Goal: Communication & Community: Participate in discussion

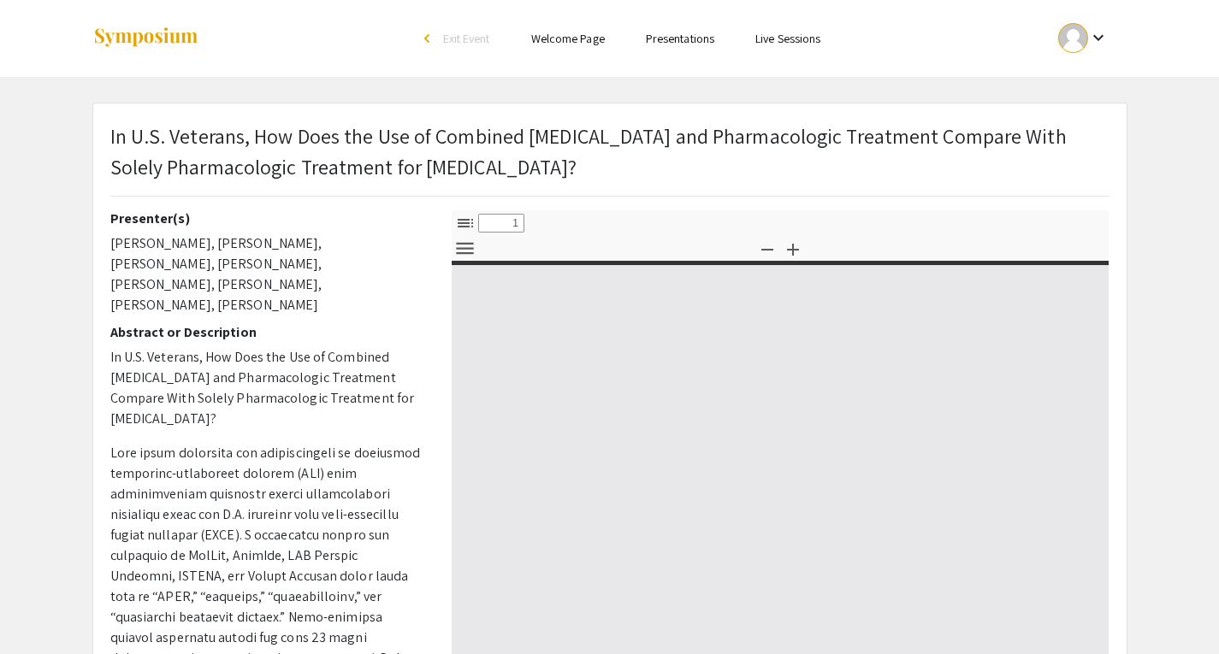
select select "custom"
type input "0"
select select "custom"
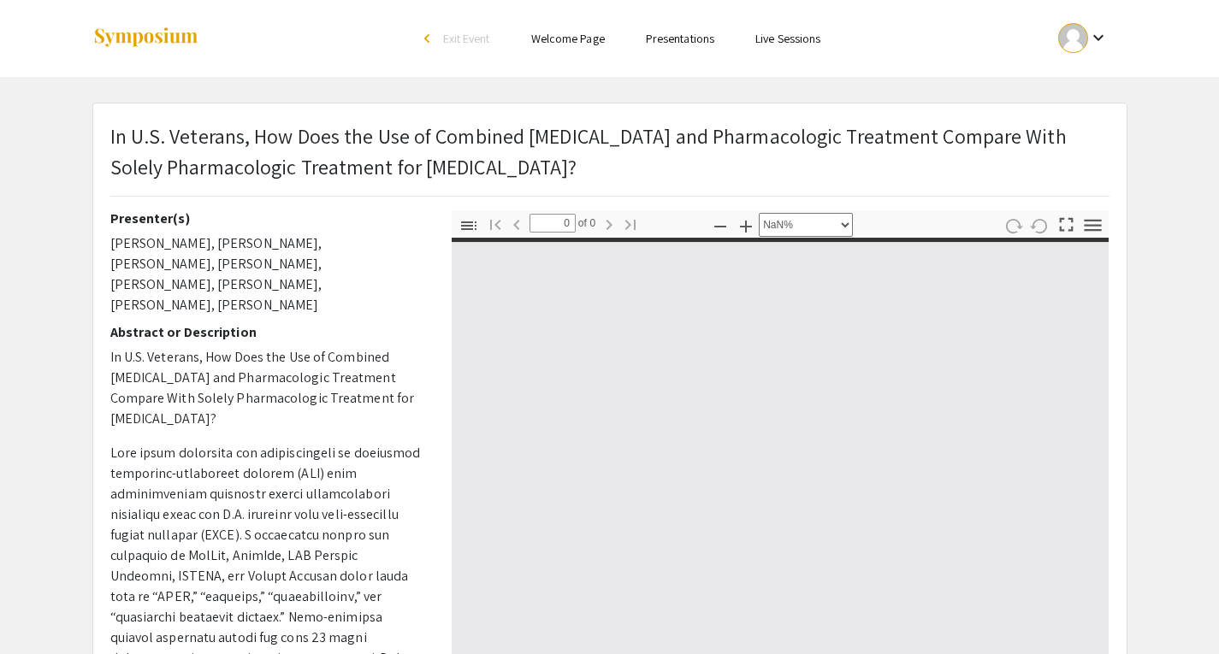
type input "1"
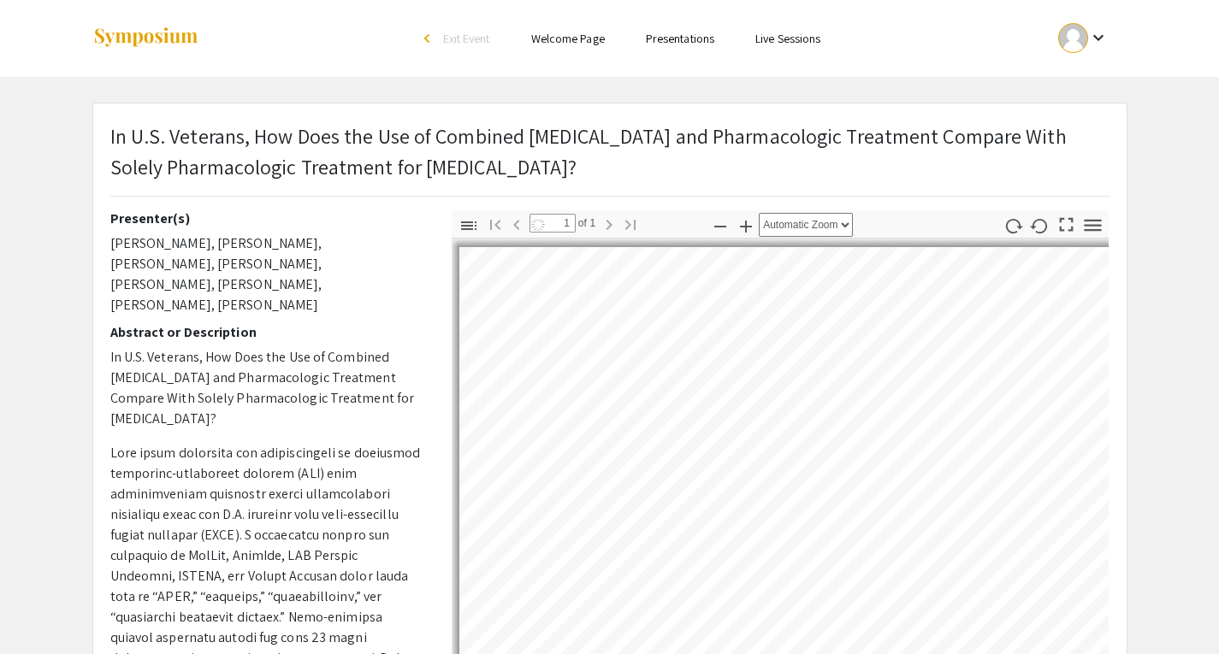
select select "auto"
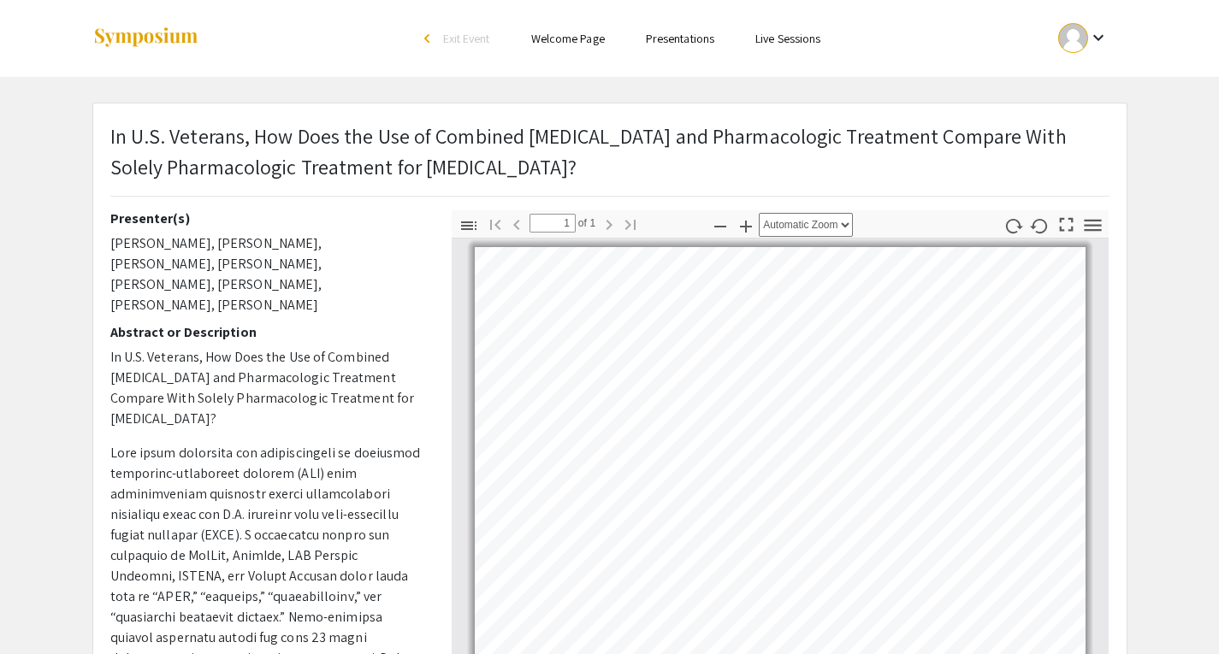
click at [681, 41] on link "Presentations" at bounding box center [680, 38] width 68 height 15
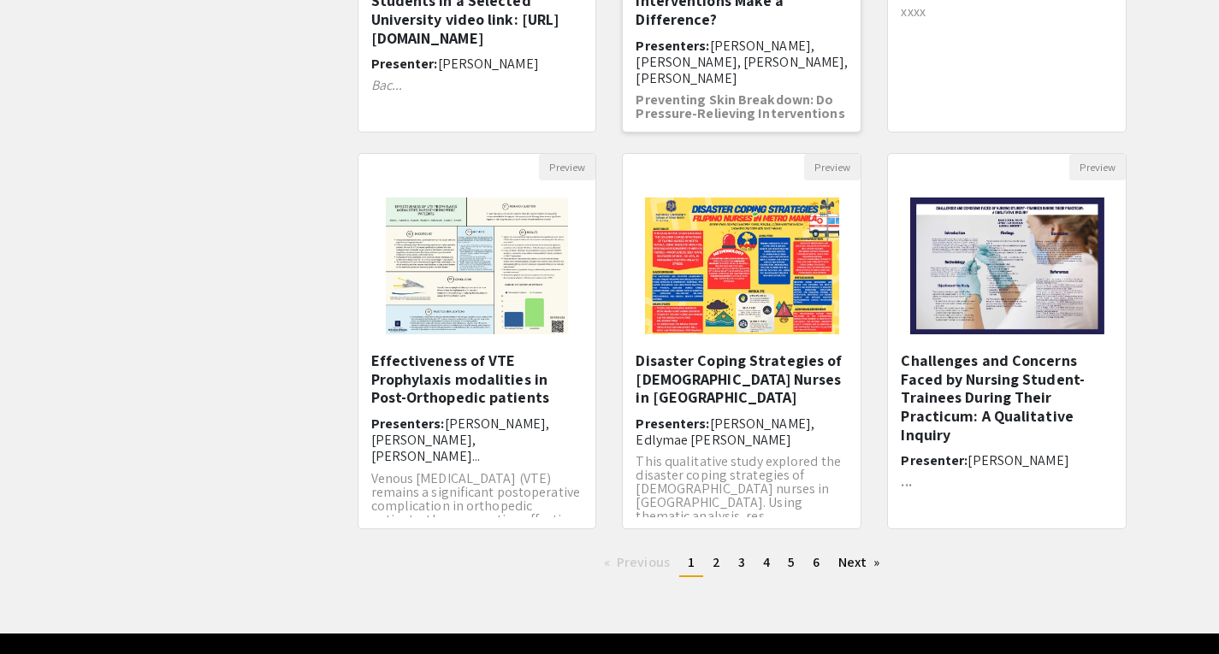
scroll to position [435, 0]
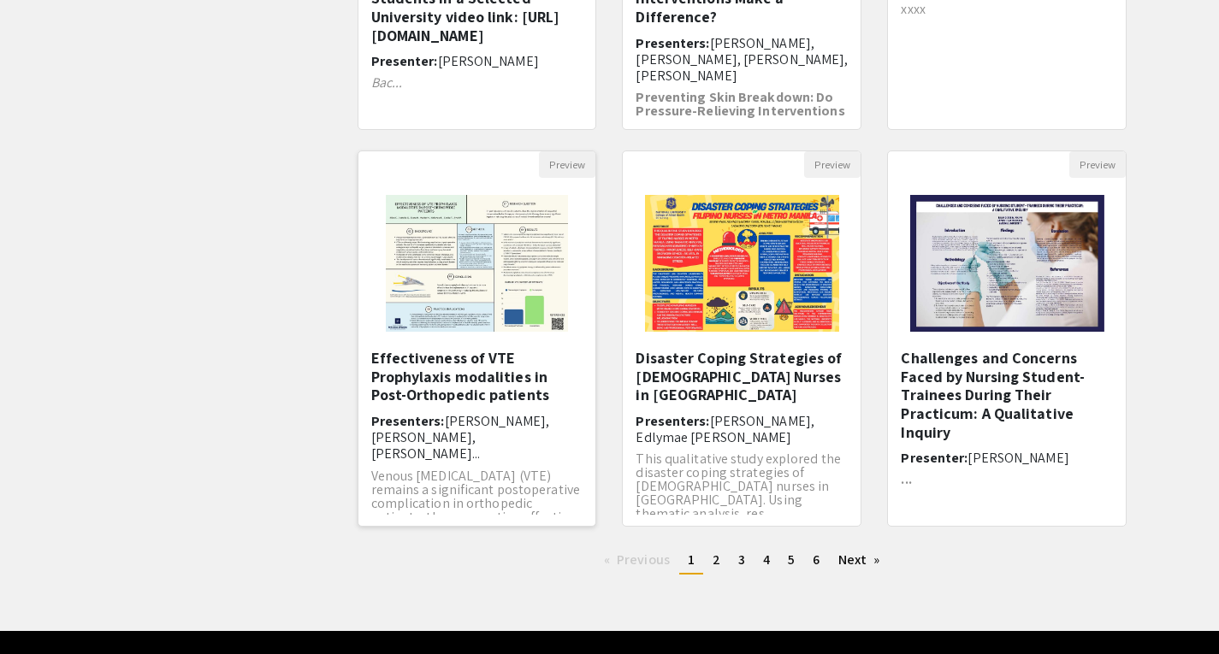
click at [484, 290] on img at bounding box center [477, 263] width 216 height 171
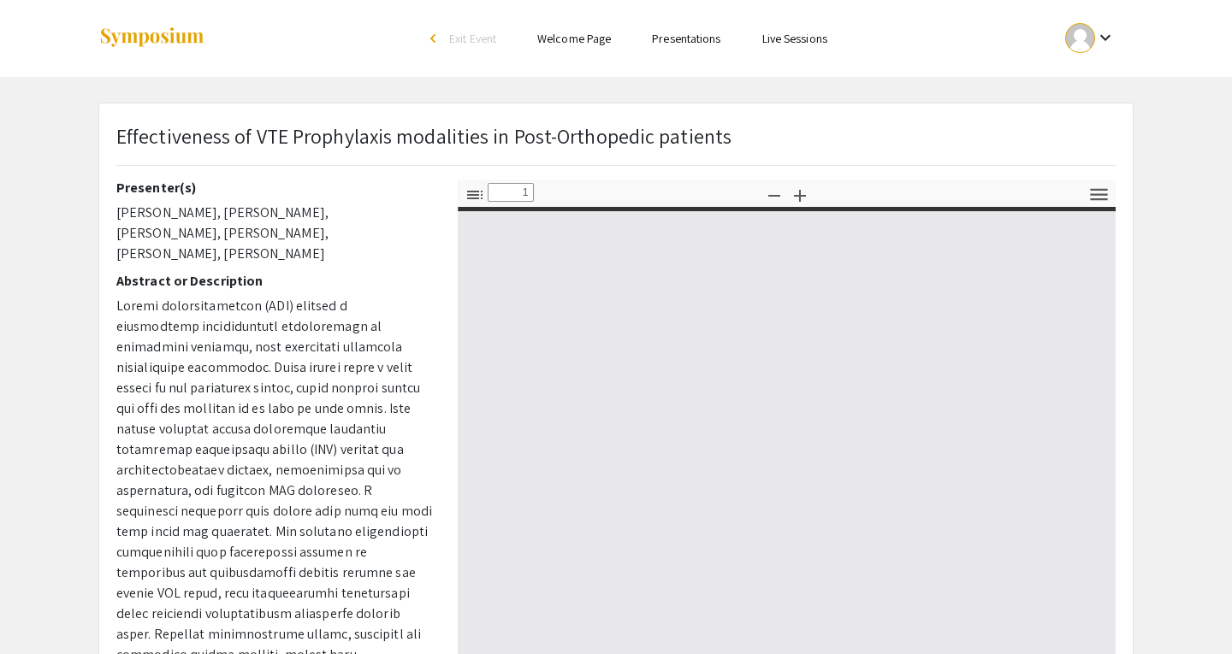
select select "custom"
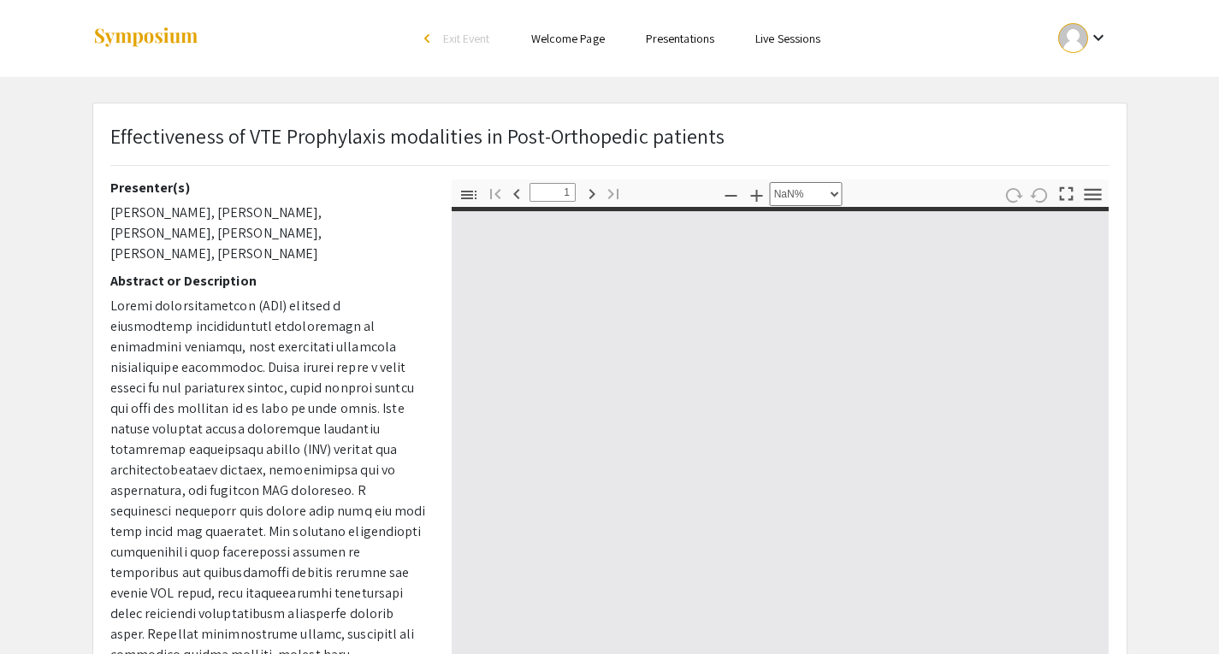
type input "0"
select select "auto"
type input "1"
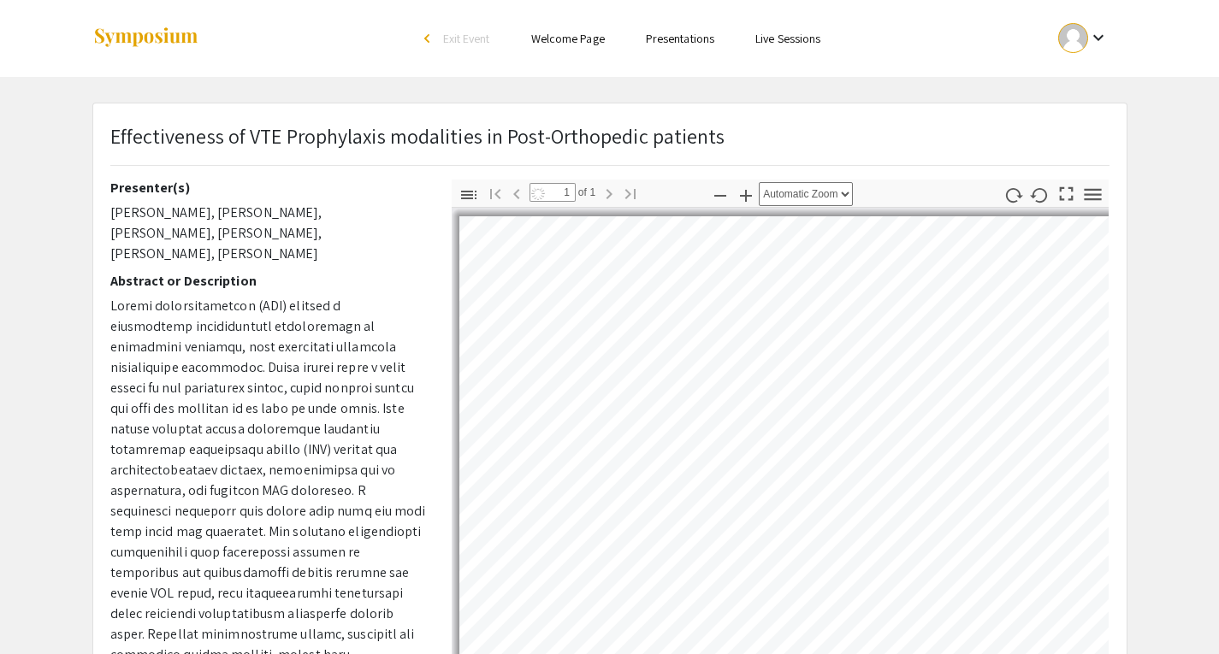
select select "auto"
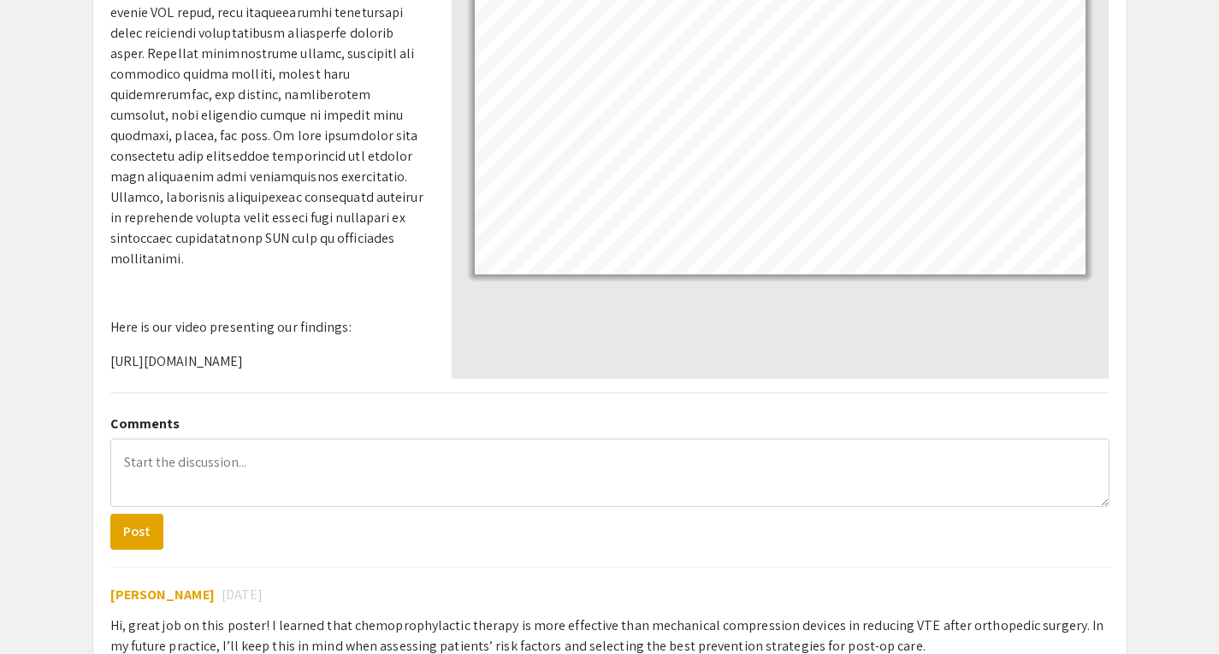
scroll to position [400, 0]
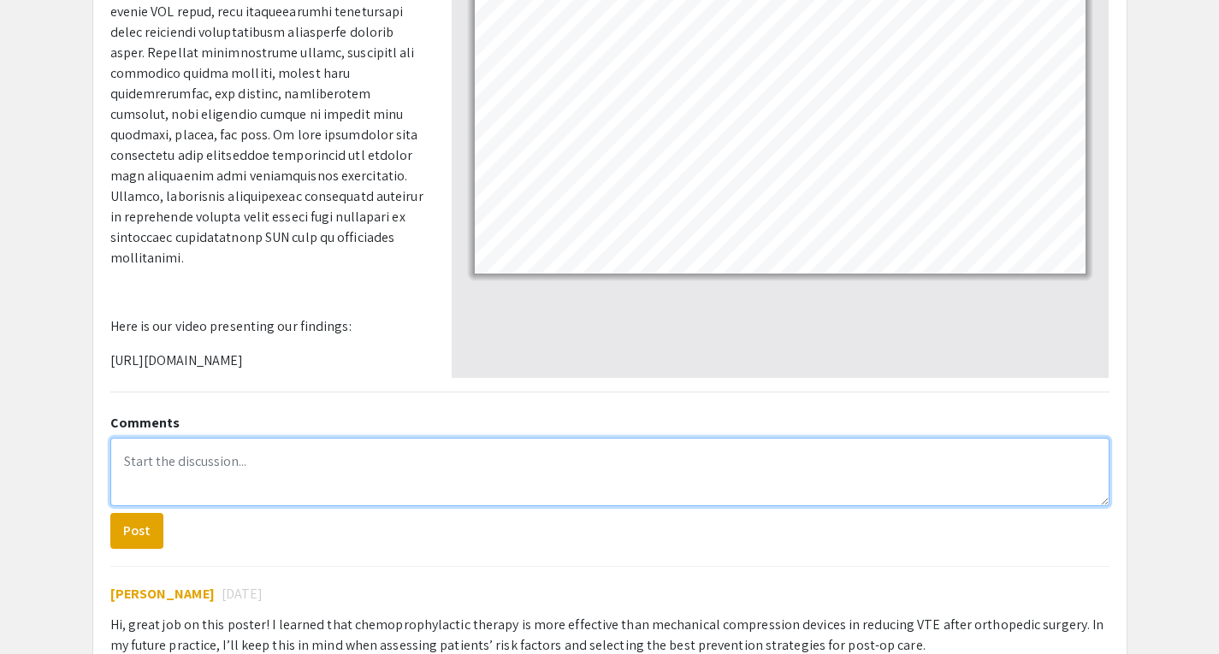
click at [175, 465] on textarea at bounding box center [609, 472] width 999 height 68
click at [143, 466] on textarea "To enrich screen reader interactions, please activate Accessibility in Grammarl…" at bounding box center [609, 472] width 999 height 68
paste textarea "Chemoprophylactic therapy is more effective than sequential compression devices…"
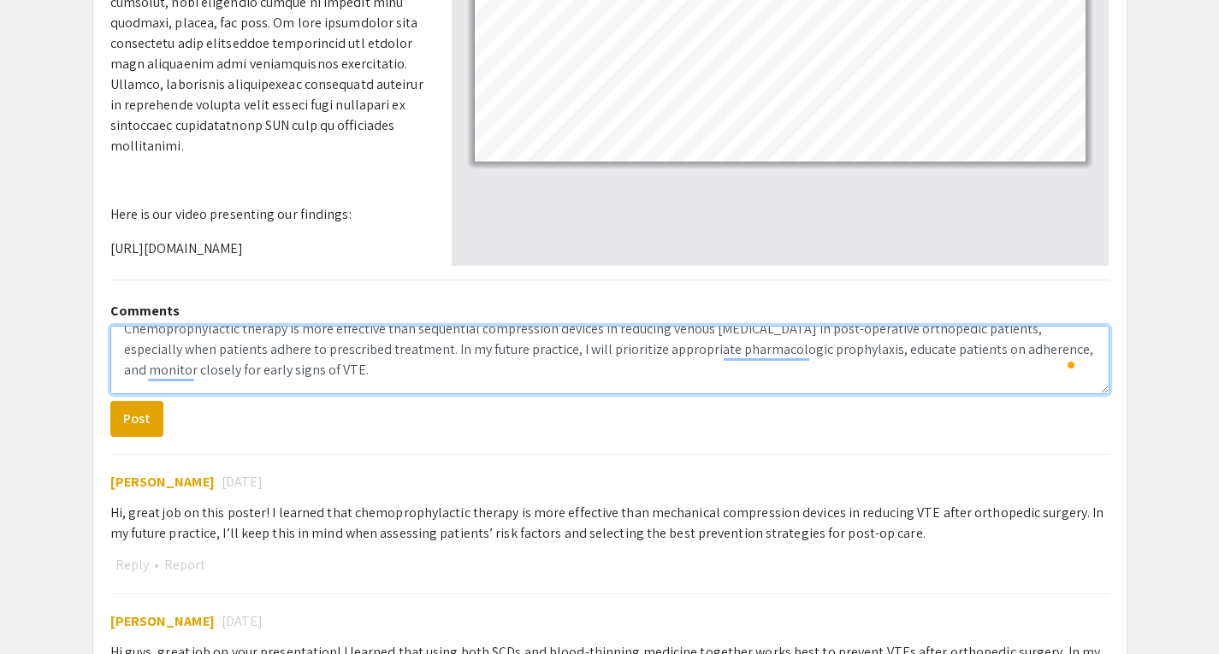
scroll to position [488, 0]
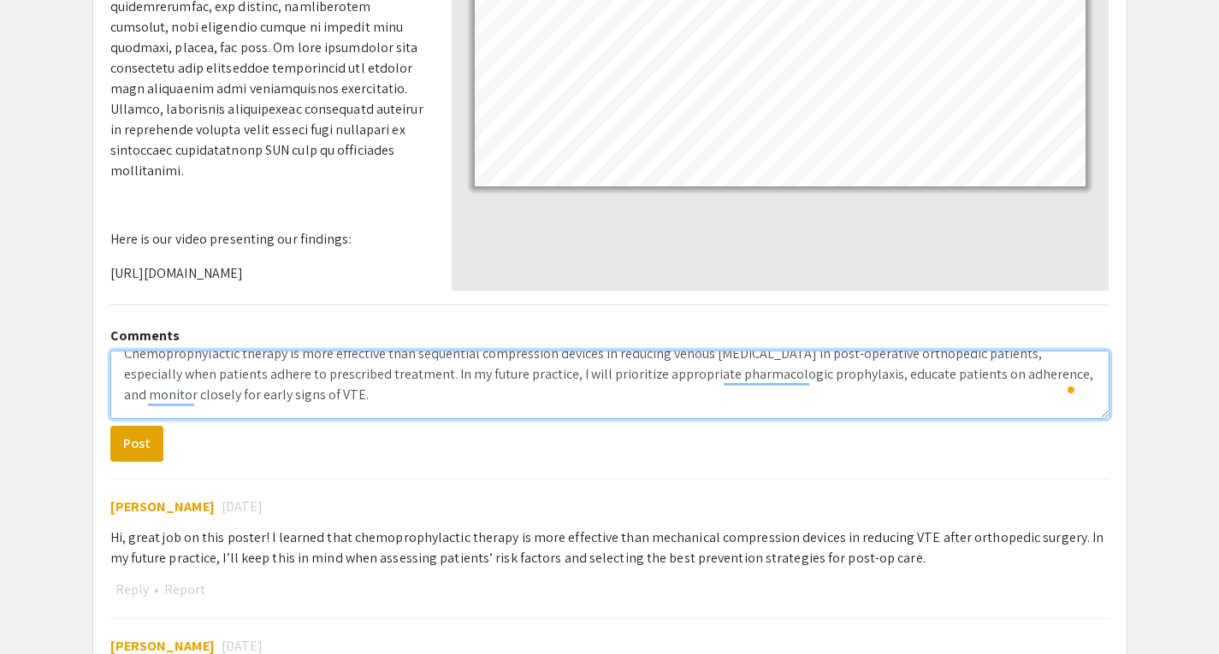
type textarea "Chemoprophylactic therapy is more effective than sequential compression devices…"
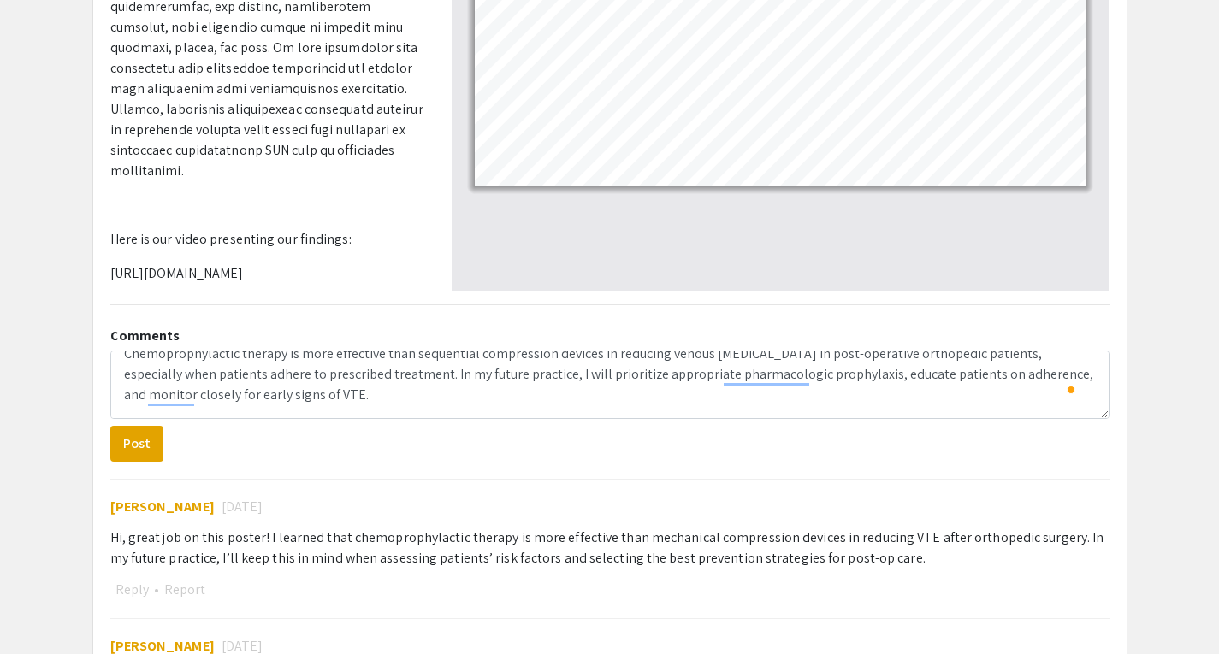
click at [273, 536] on div "Hi, great job on this poster! I learned that chemoprophylactic therapy is more …" at bounding box center [609, 548] width 999 height 41
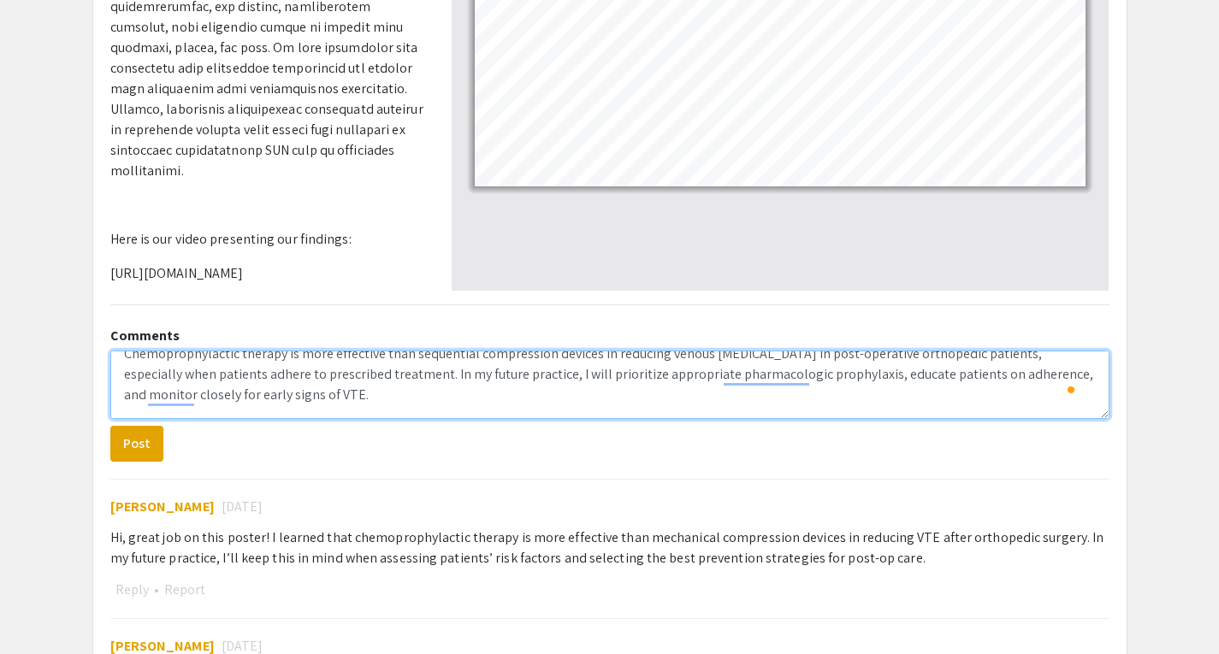
click at [371, 392] on textarea "Chemoprophylactic therapy is more effective than sequential compression devices…" at bounding box center [609, 385] width 999 height 68
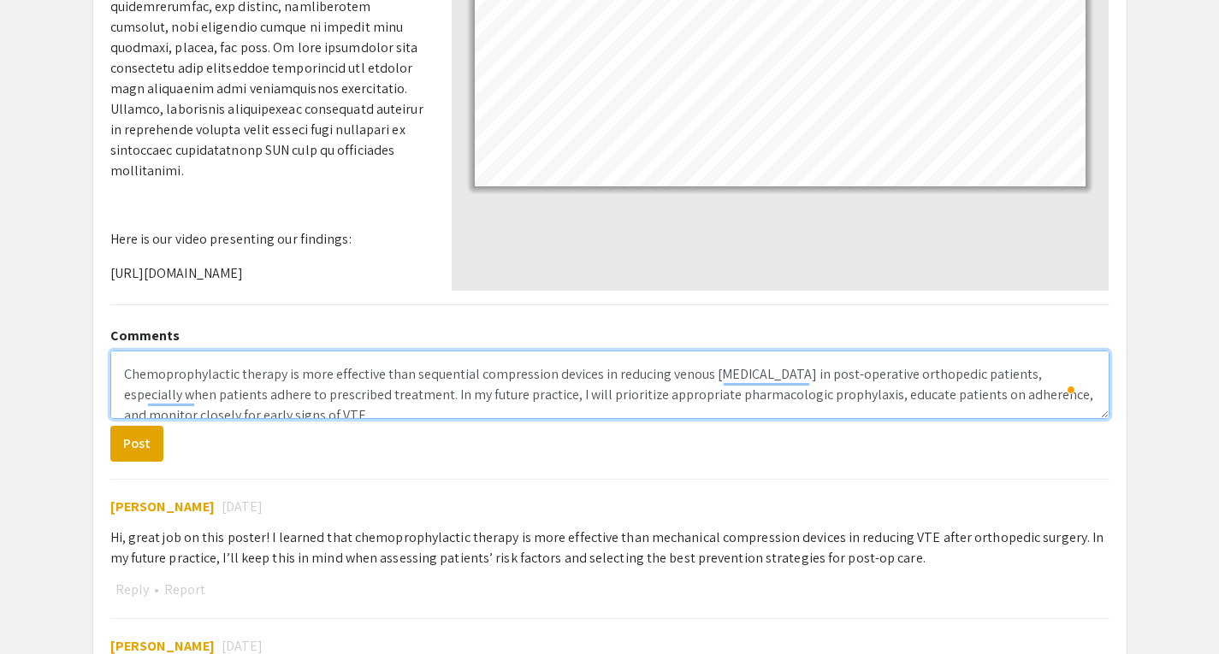
scroll to position [0, 0]
drag, startPoint x: 370, startPoint y: 395, endPoint x: 95, endPoint y: 348, distance: 279.5
click at [95, 348] on div "Effectiveness of VTE Prophylaxis modalities in Post-Orthopedic patients Present…" at bounding box center [609, 326] width 1033 height 1421
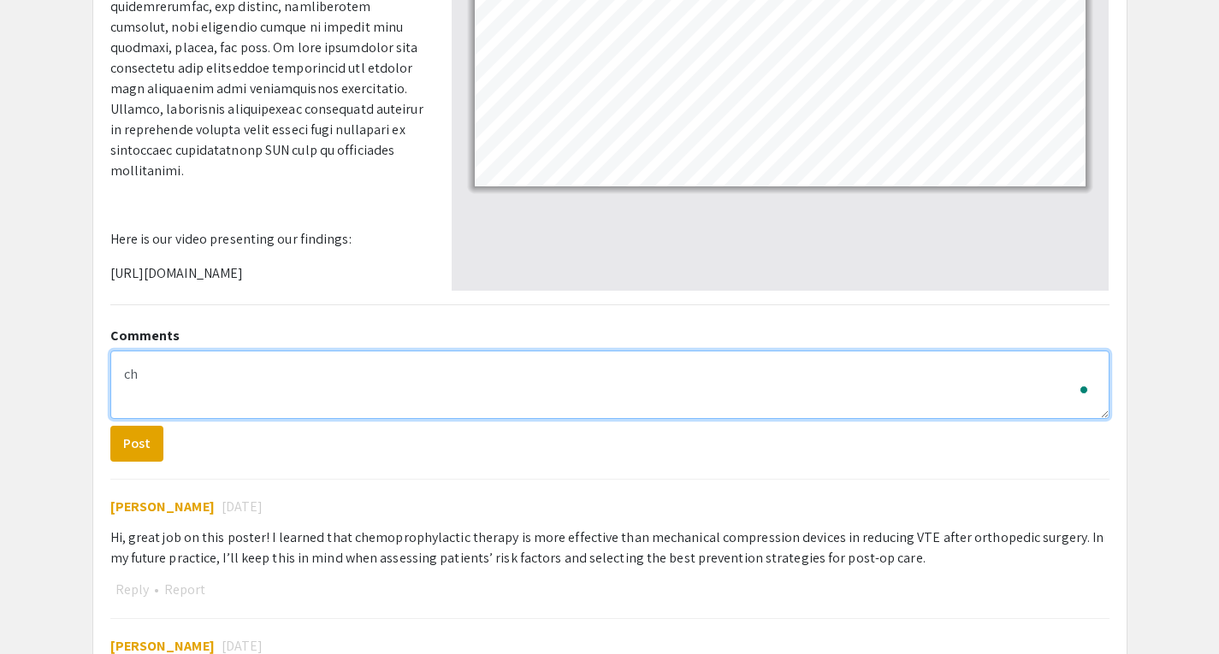
type textarea "c"
paste textarea "Chemoprophylactic therapy is more effective than sequential compression devices…"
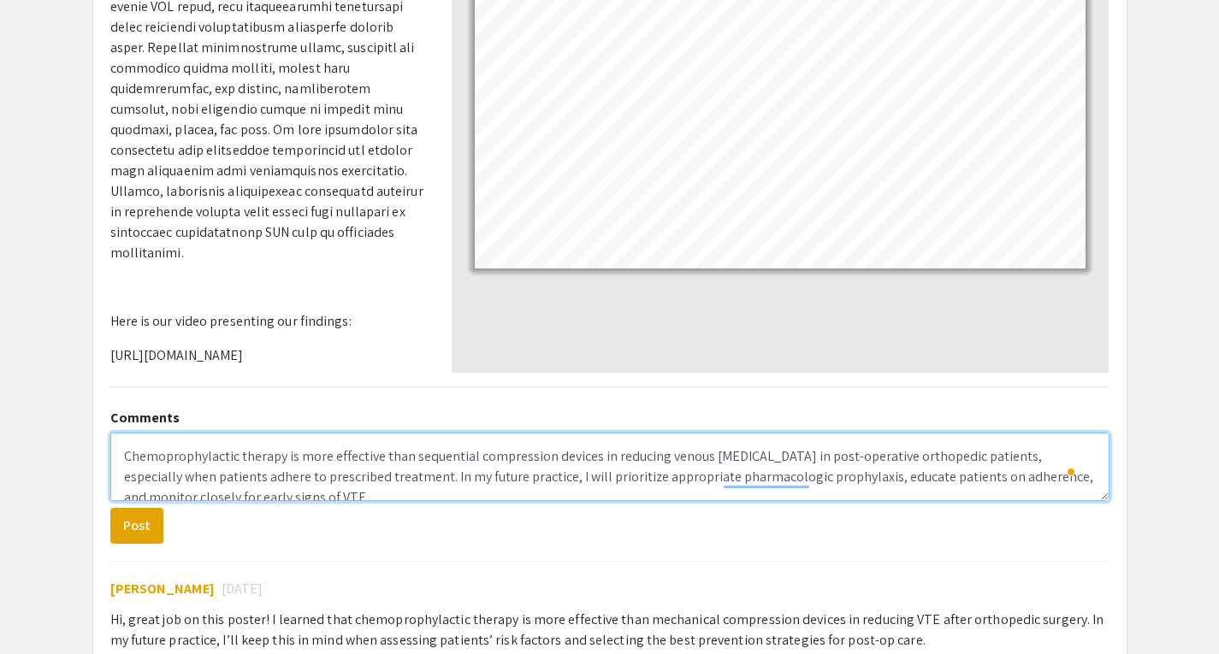
scroll to position [370, 0]
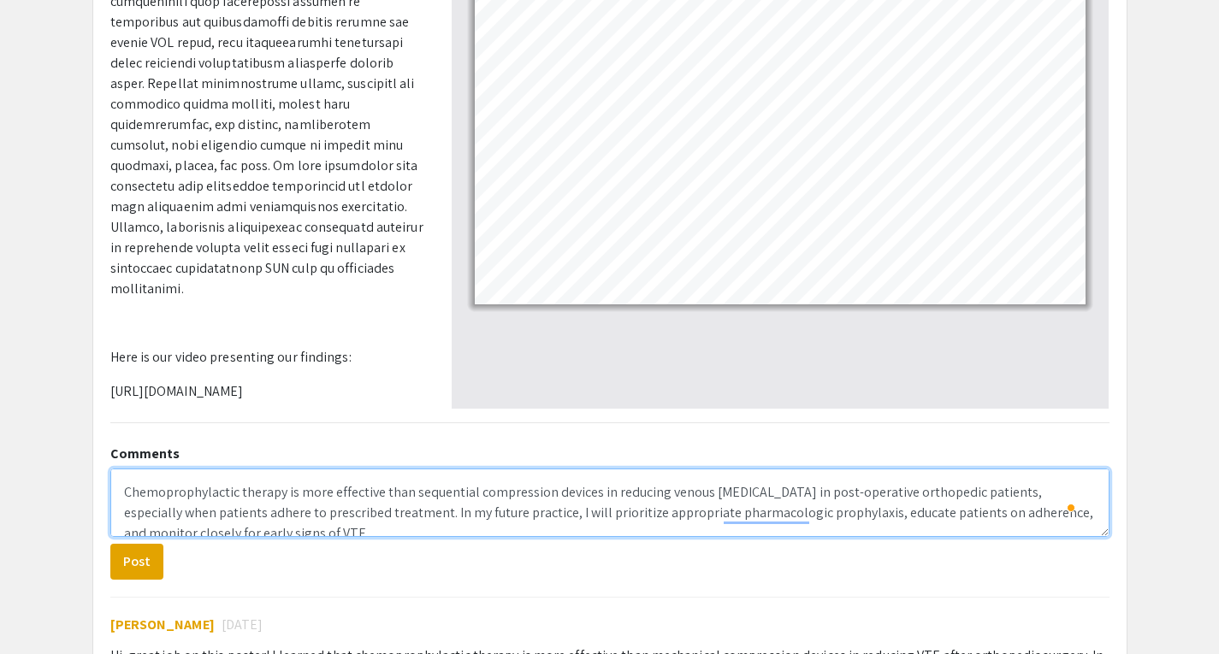
click at [122, 492] on textarea "Chemoprophylactic therapy is more effective than sequential compression devices…" at bounding box center [609, 503] width 999 height 68
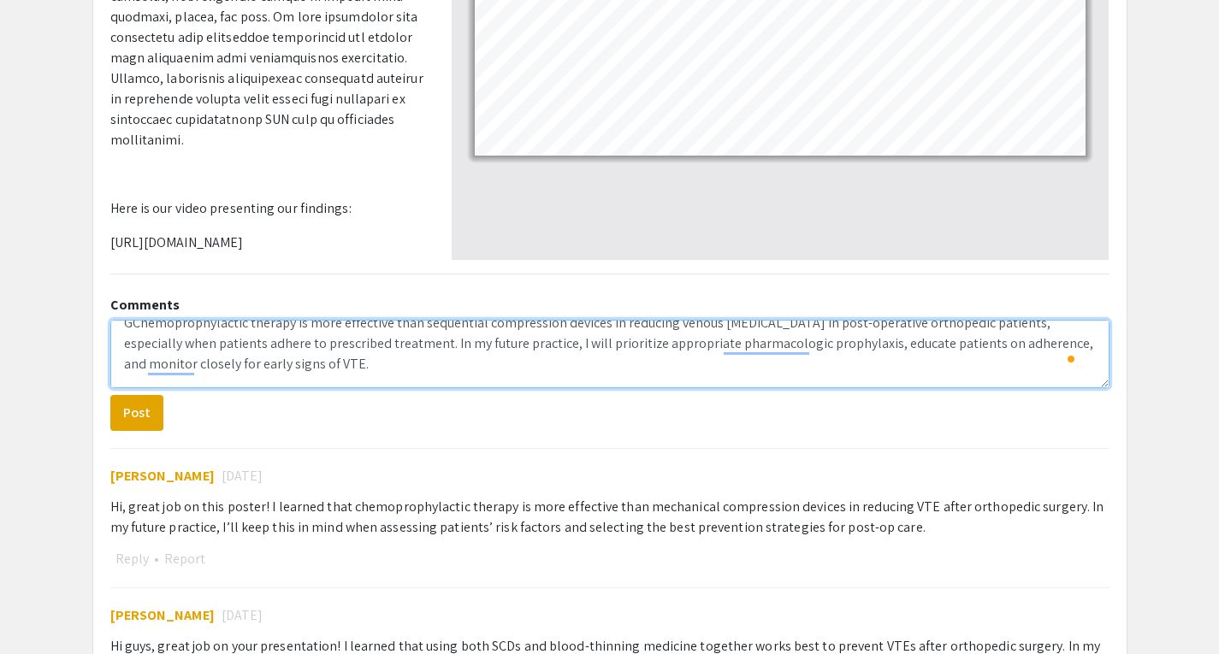
scroll to position [14, 0]
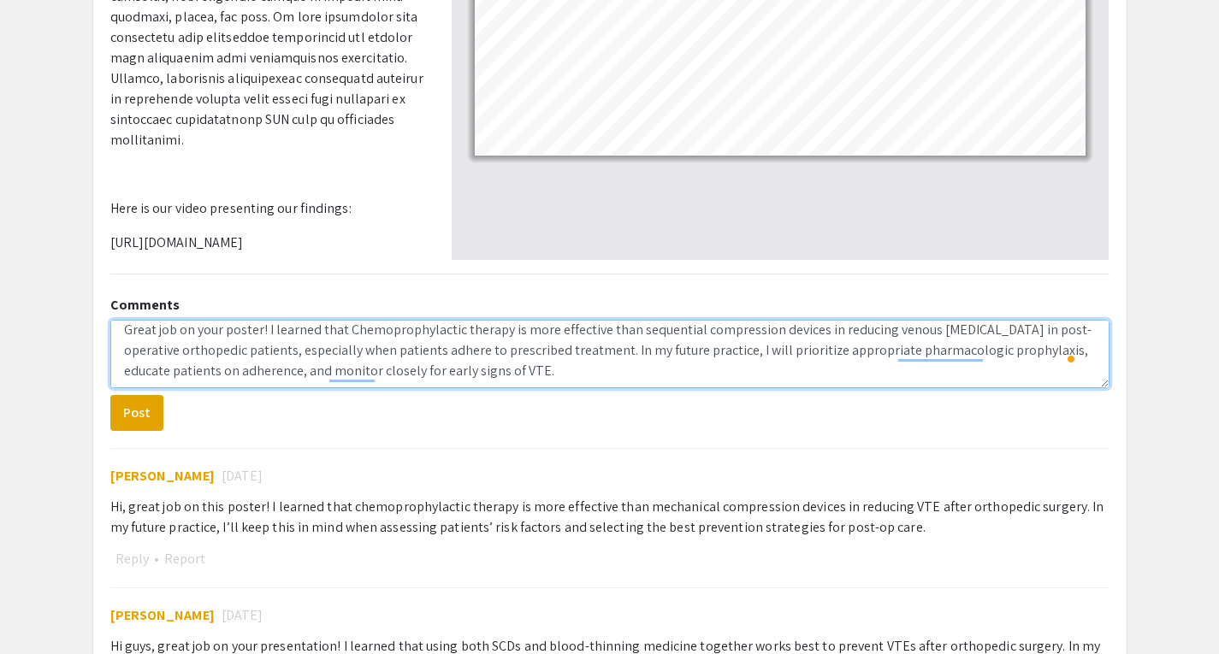
click at [812, 332] on textarea "Great job on your poster! I learned that Chemoprophylactic therapy is more effe…" at bounding box center [609, 354] width 999 height 68
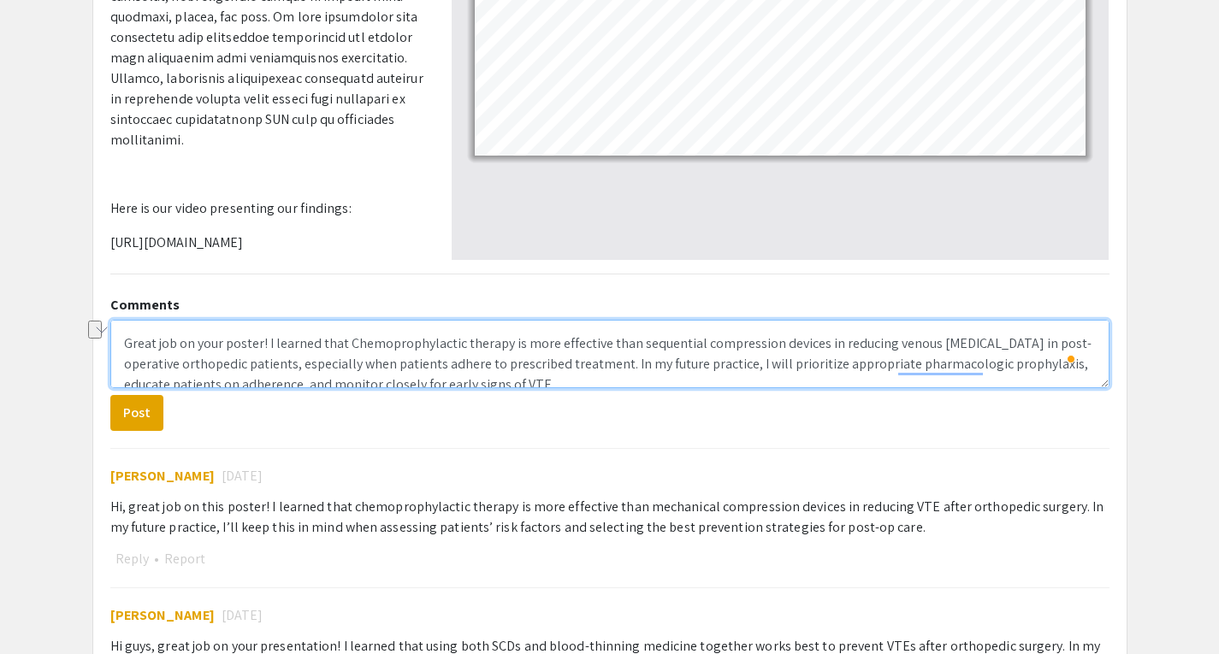
drag, startPoint x: 810, startPoint y: 333, endPoint x: 345, endPoint y: 343, distance: 465.5
click at [345, 343] on textarea "Great job on your poster! I learned that Chemoprophylactic therapy is more effe…" at bounding box center [609, 354] width 999 height 68
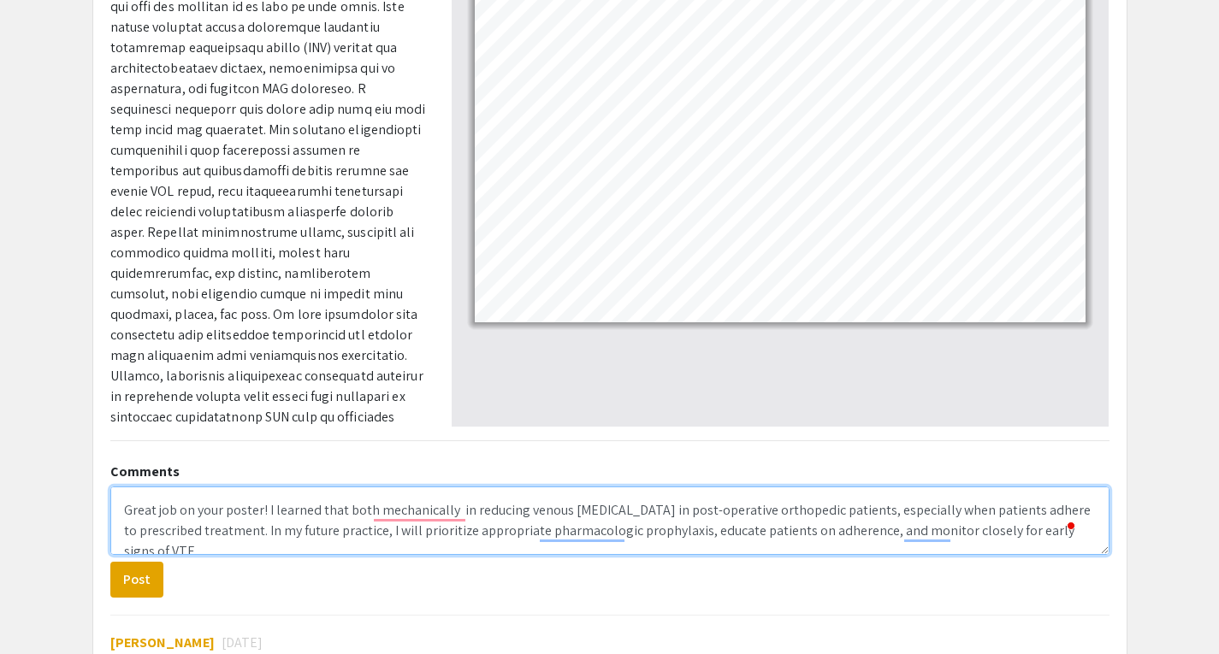
scroll to position [351, 0]
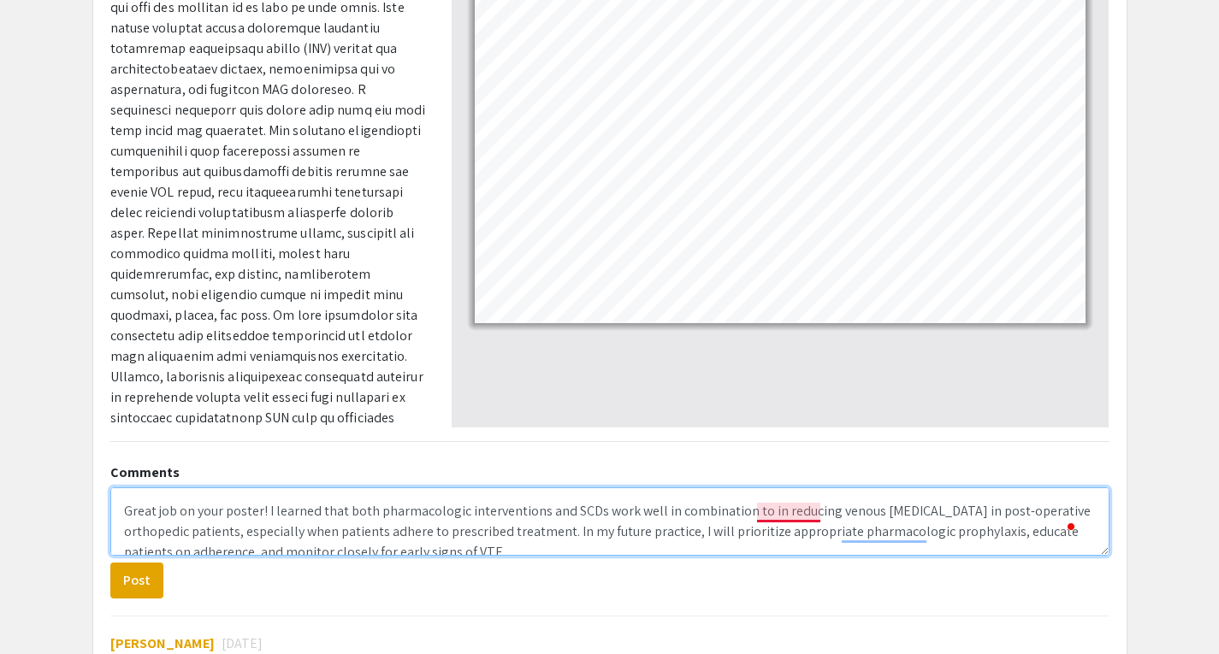
click at [818, 510] on textarea "Great job on your poster! I learned that both pharmacologic interventions and S…" at bounding box center [609, 522] width 999 height 68
click at [993, 512] on textarea "Great job on your poster! I learned that both pharmacologic interventions and S…" at bounding box center [609, 522] width 999 height 68
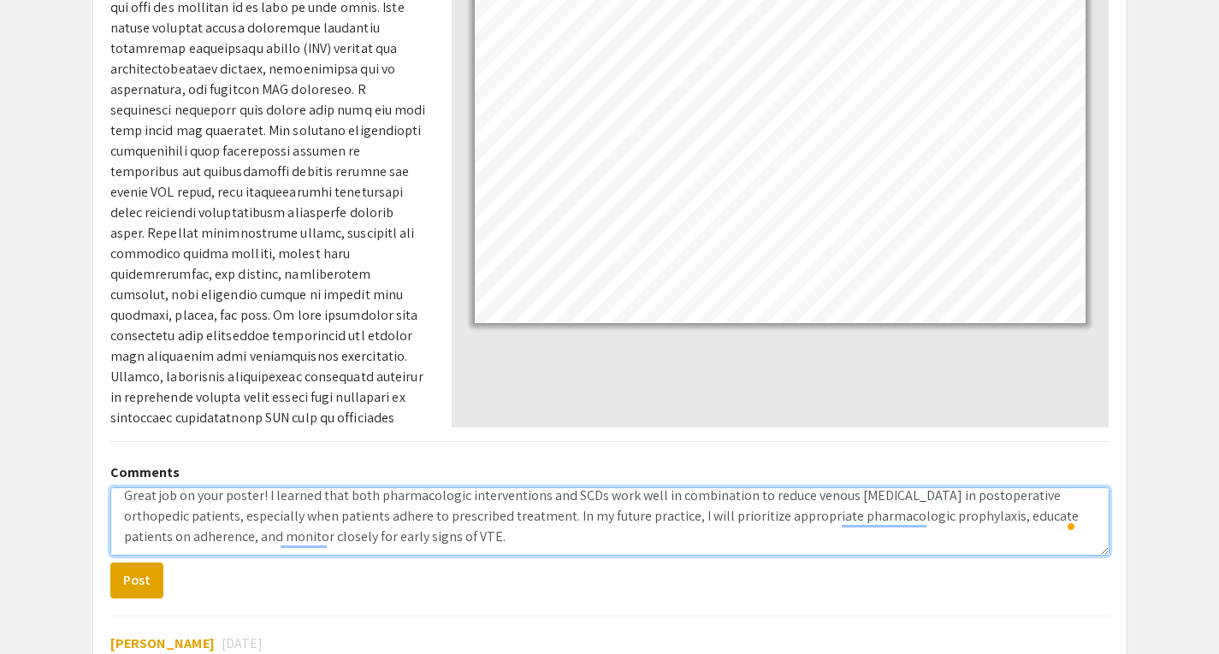
scroll to position [21, 0]
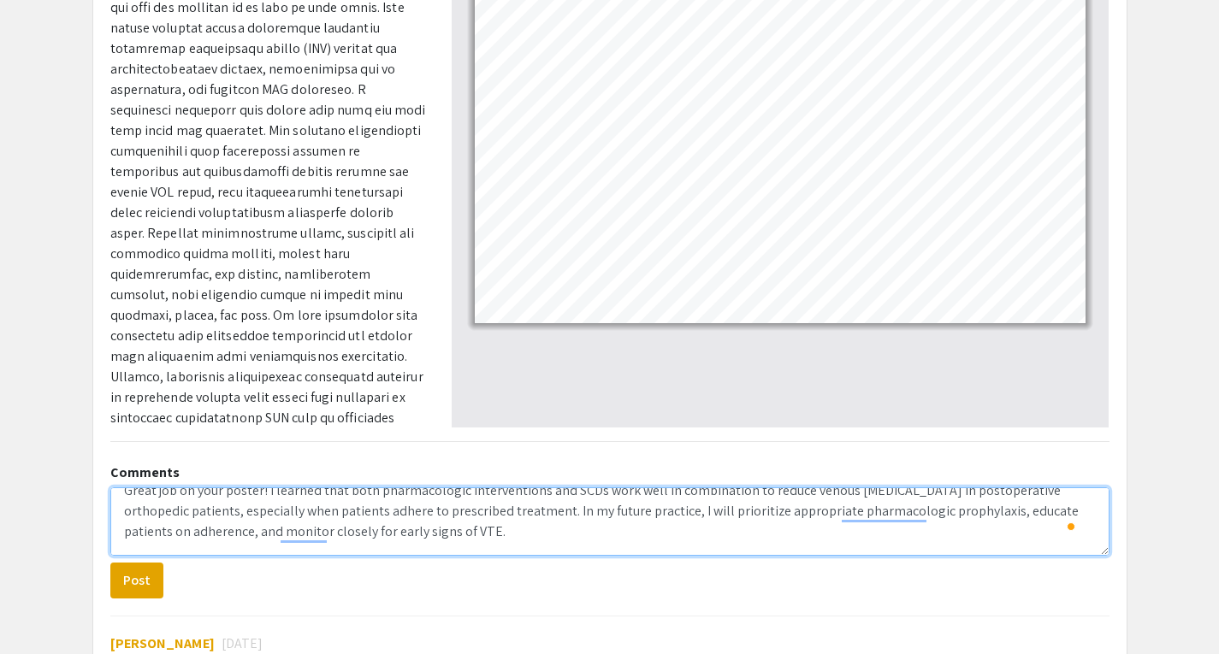
click at [439, 517] on textarea "Great job on your poster! I learned that both pharmacologic interventions and S…" at bounding box center [609, 522] width 999 height 68
click at [562, 535] on textarea "Great job on your poster! I learned that both pharmacologic interventions and S…" at bounding box center [609, 522] width 999 height 68
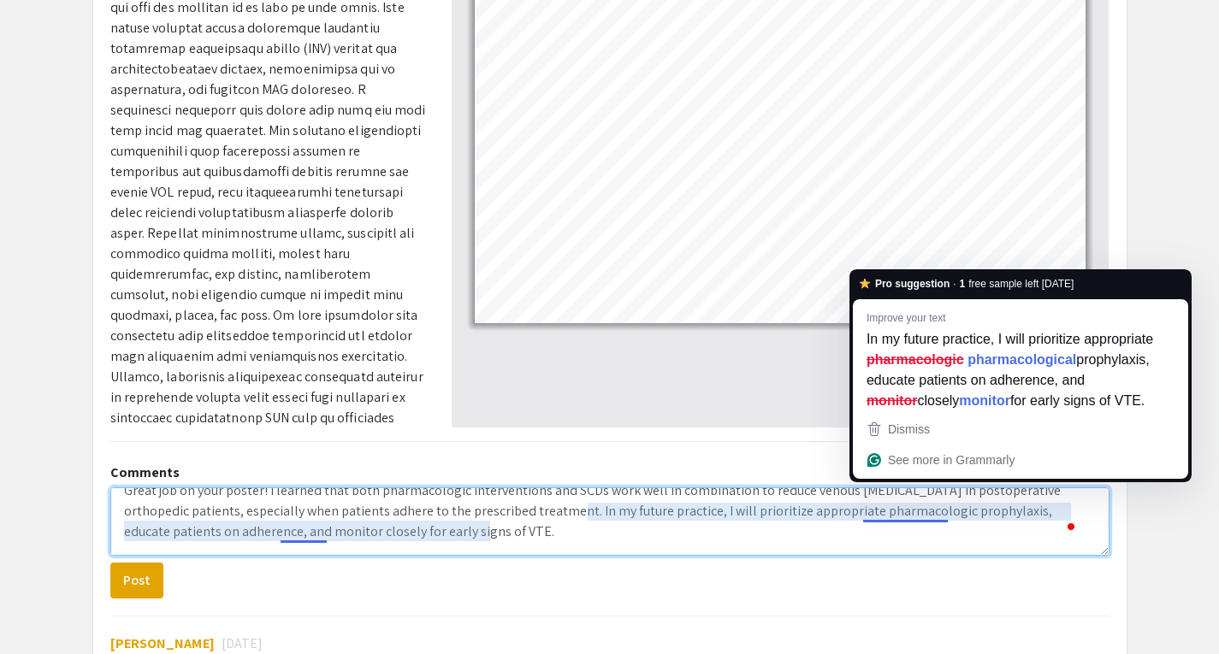
click at [775, 542] on textarea "Great job on your poster! I learned that both pharmacologic interventions and S…" at bounding box center [609, 522] width 999 height 68
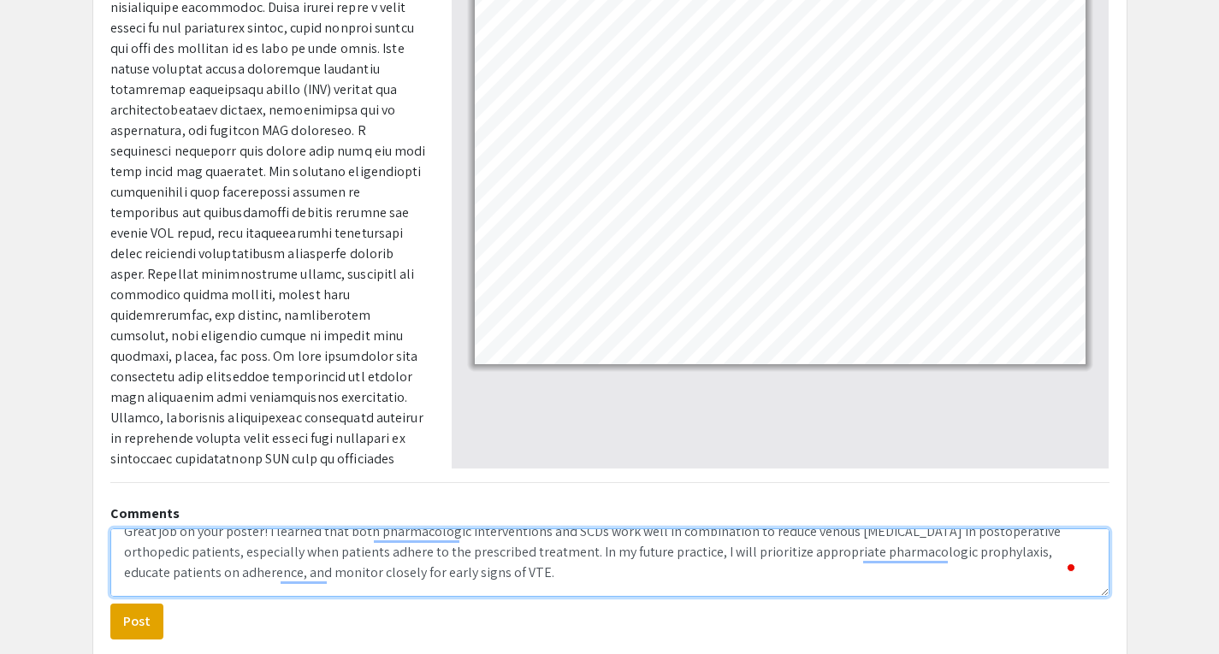
scroll to position [0, 0]
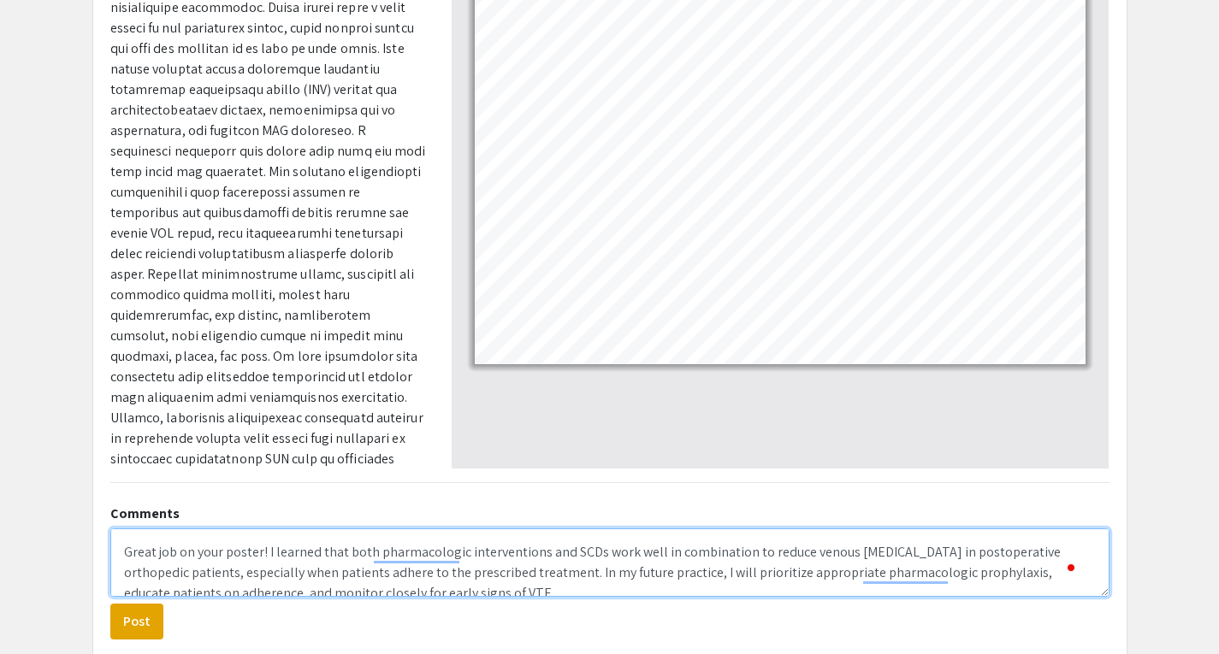
click at [258, 554] on textarea "Great job on your poster! I learned that both pharmacologic interventions and S…" at bounding box center [609, 563] width 999 height 68
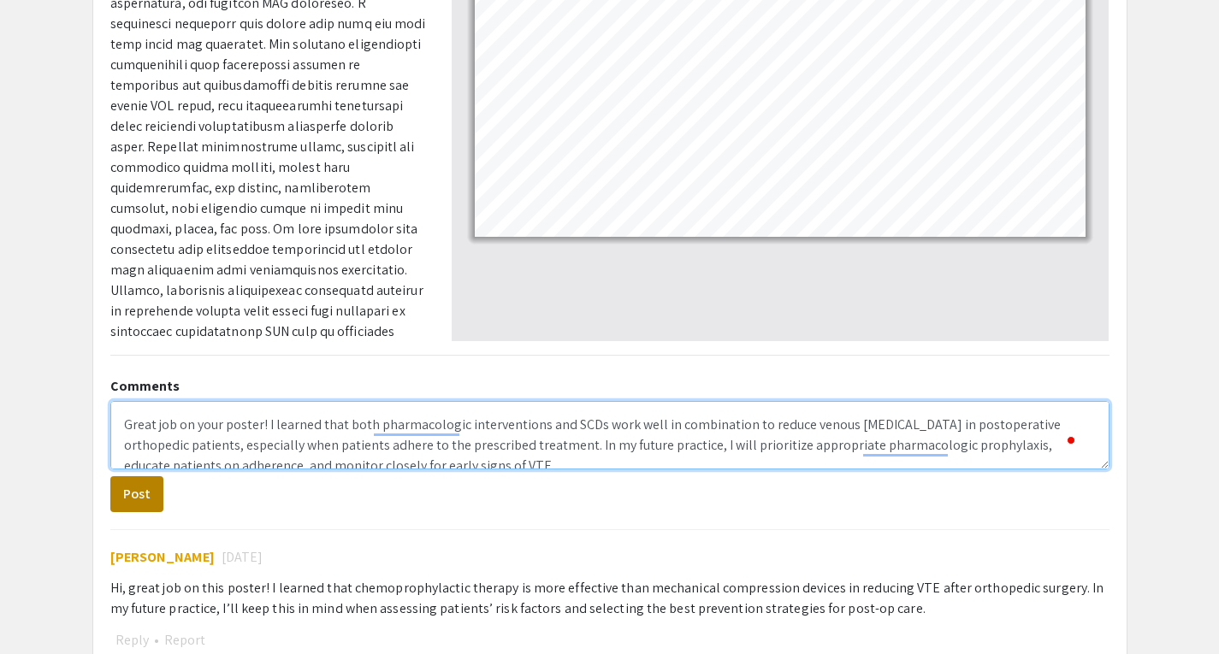
type textarea "Great job on your poster! I learned that both pharmacologic interventions and S…"
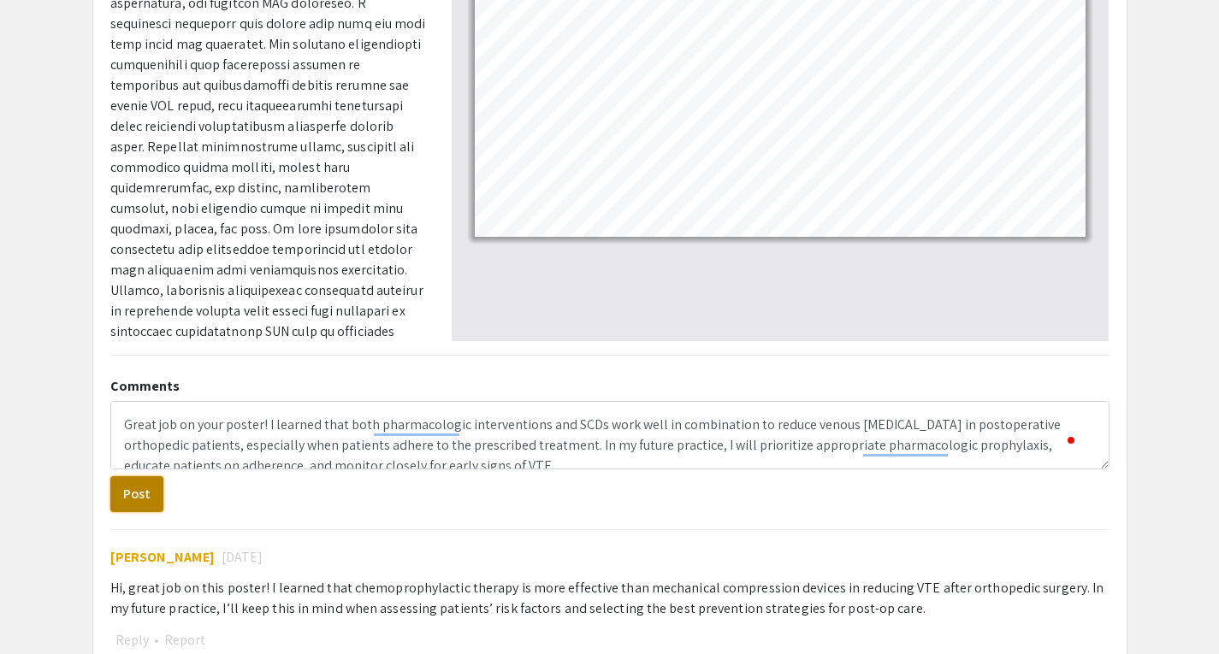
click at [130, 487] on button "Post" at bounding box center [136, 495] width 53 height 36
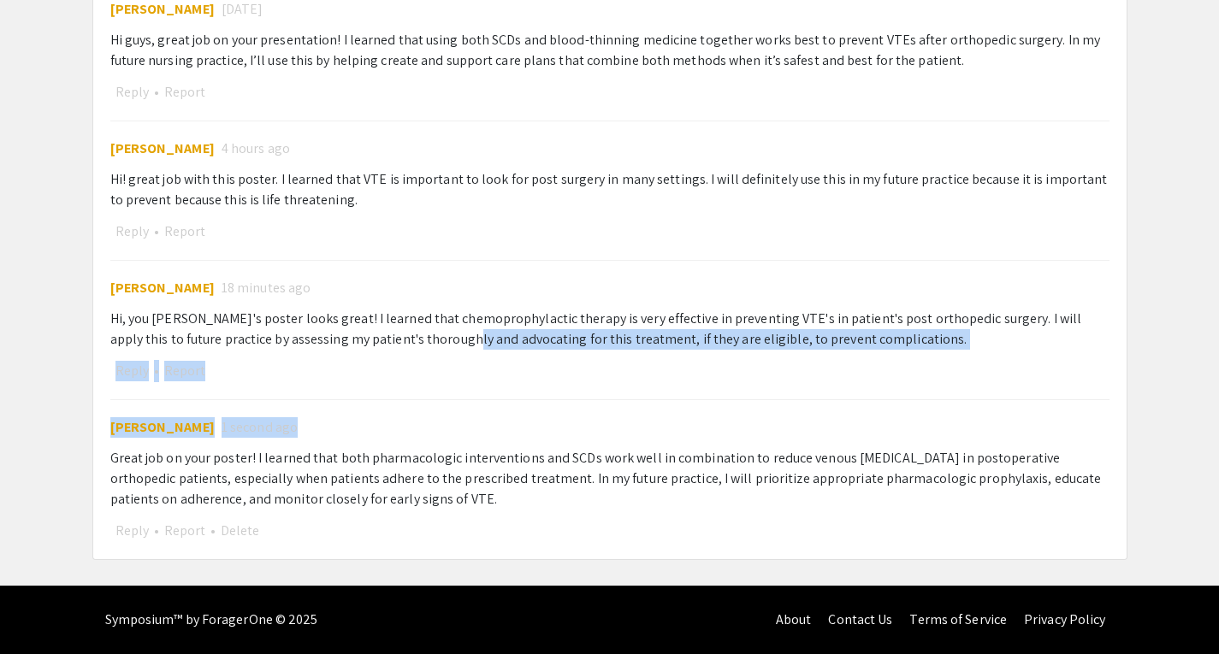
drag, startPoint x: 423, startPoint y: 425, endPoint x: 421, endPoint y: 341, distance: 83.9
click at [421, 341] on div "Post Luka B 1 day ago Hi, great job on this poster! I learned that chemoprophyl…" at bounding box center [609, 127] width 999 height 829
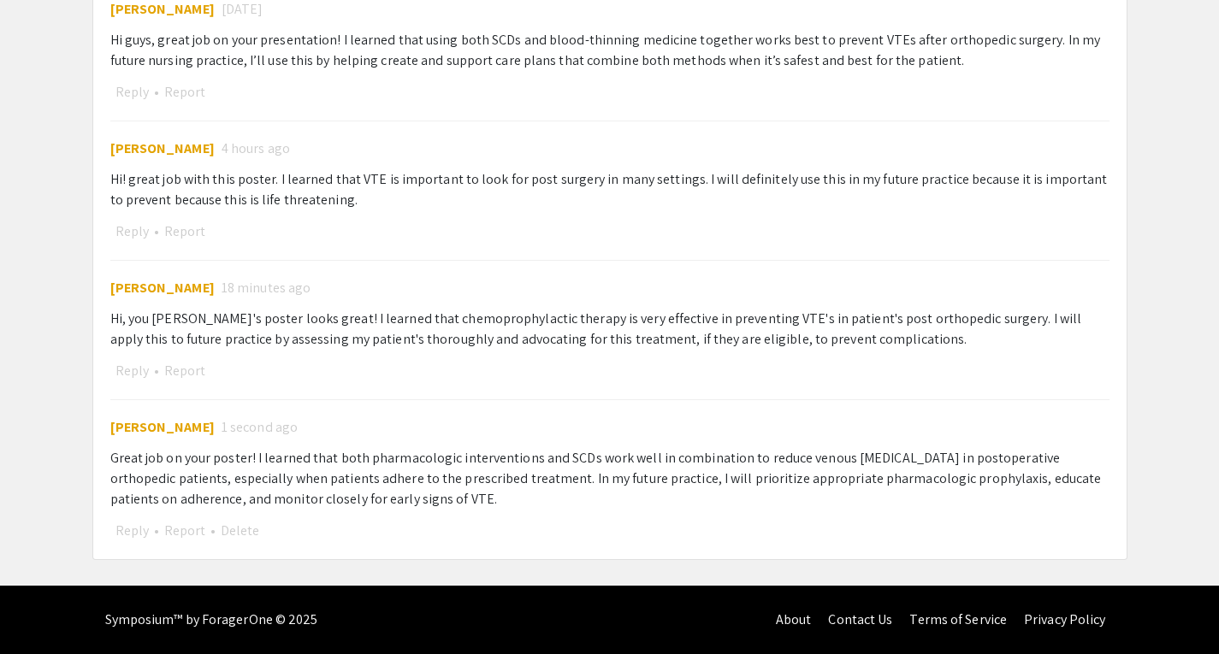
click at [429, 417] on div "Hope Crockell 1 second ago" at bounding box center [609, 427] width 999 height 21
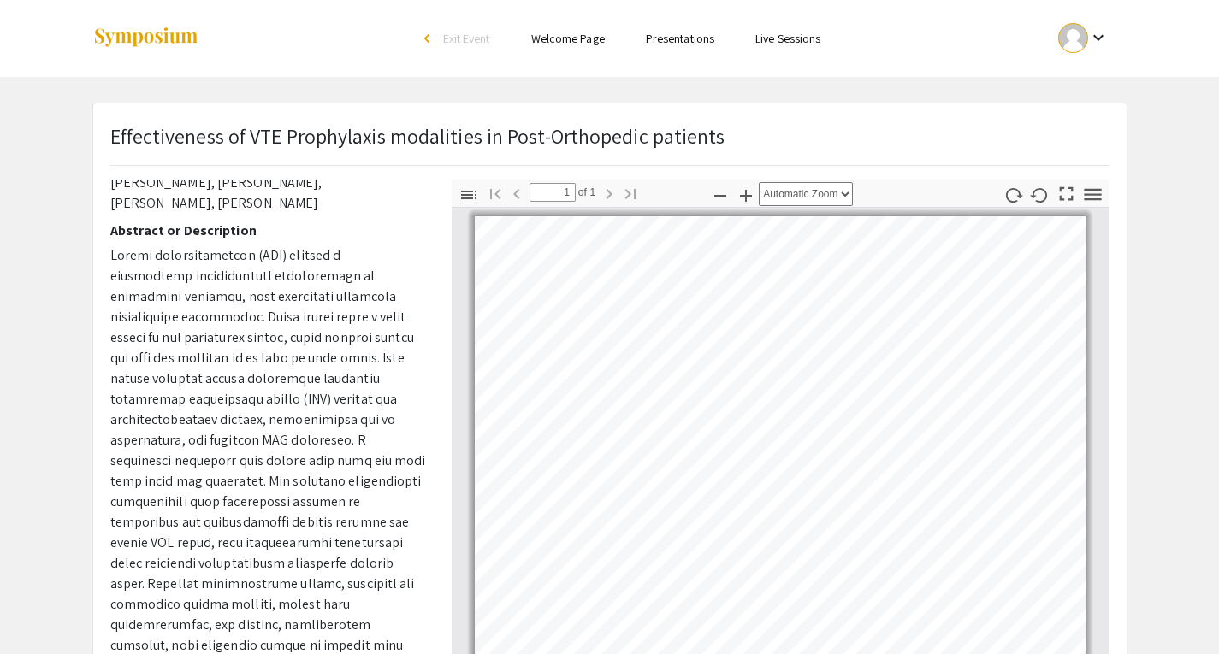
click at [658, 38] on link "Presentations" at bounding box center [680, 38] width 68 height 15
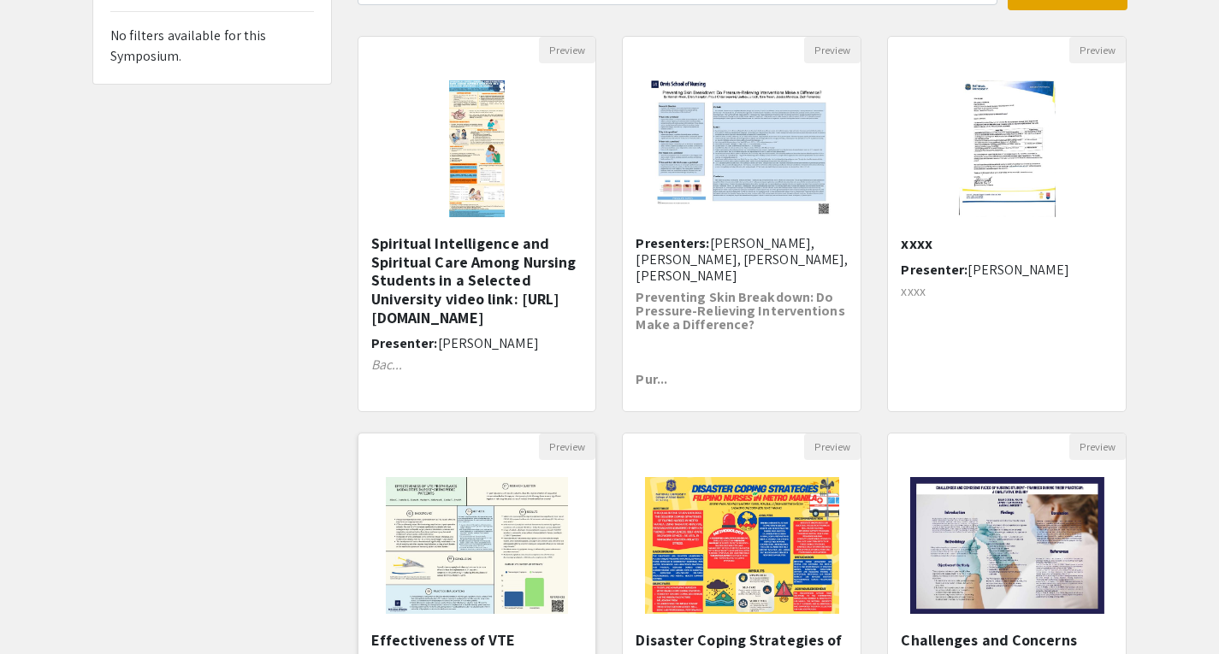
scroll to position [151, 0]
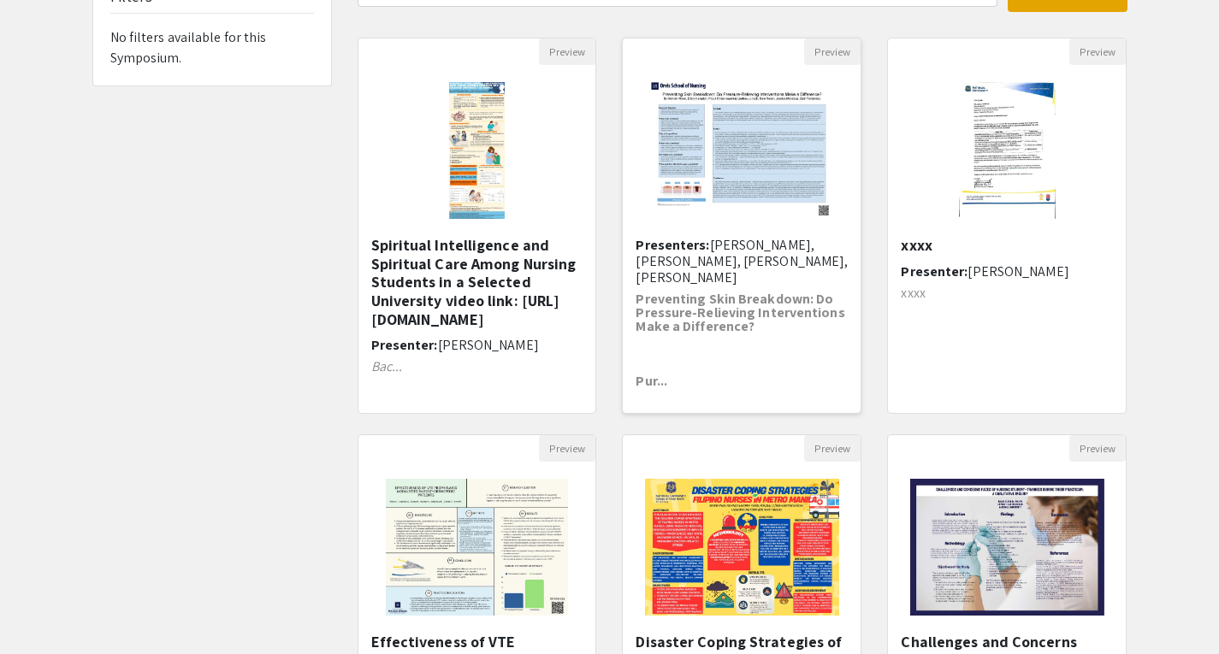
click at [739, 173] on img "Open Presentation <p>Preventing Skin Breakdown: Do Pressure Relieving Intervent…" at bounding box center [742, 150] width 216 height 171
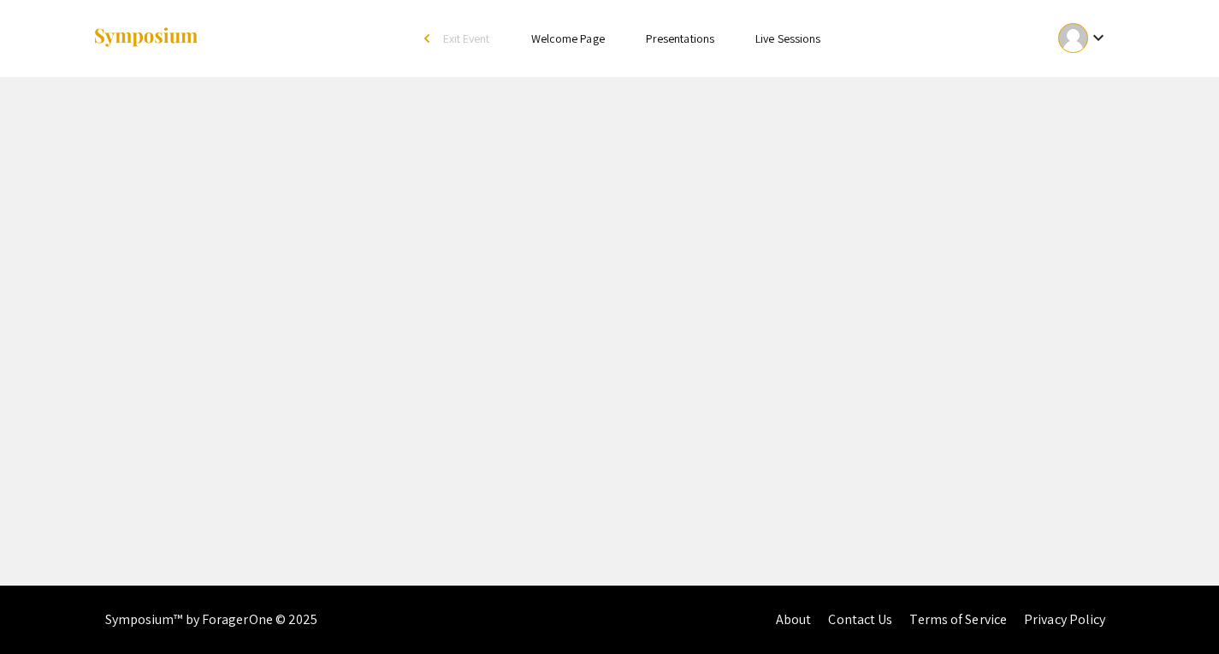
select select "custom"
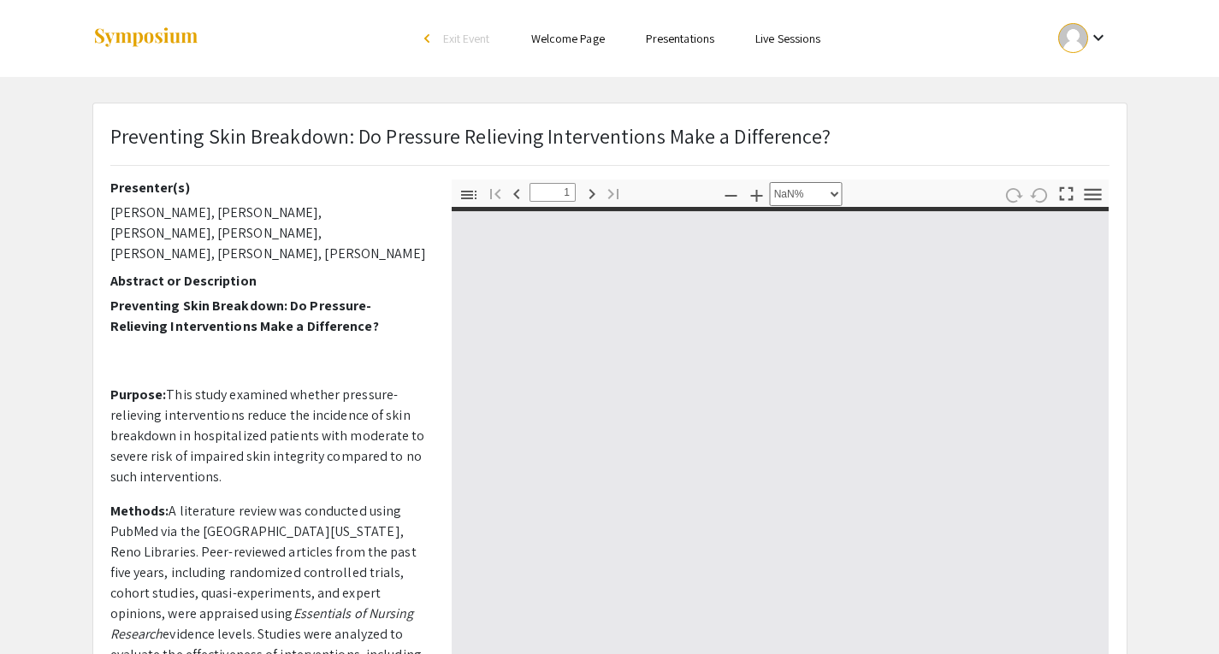
type input "0"
select select "custom"
type input "1"
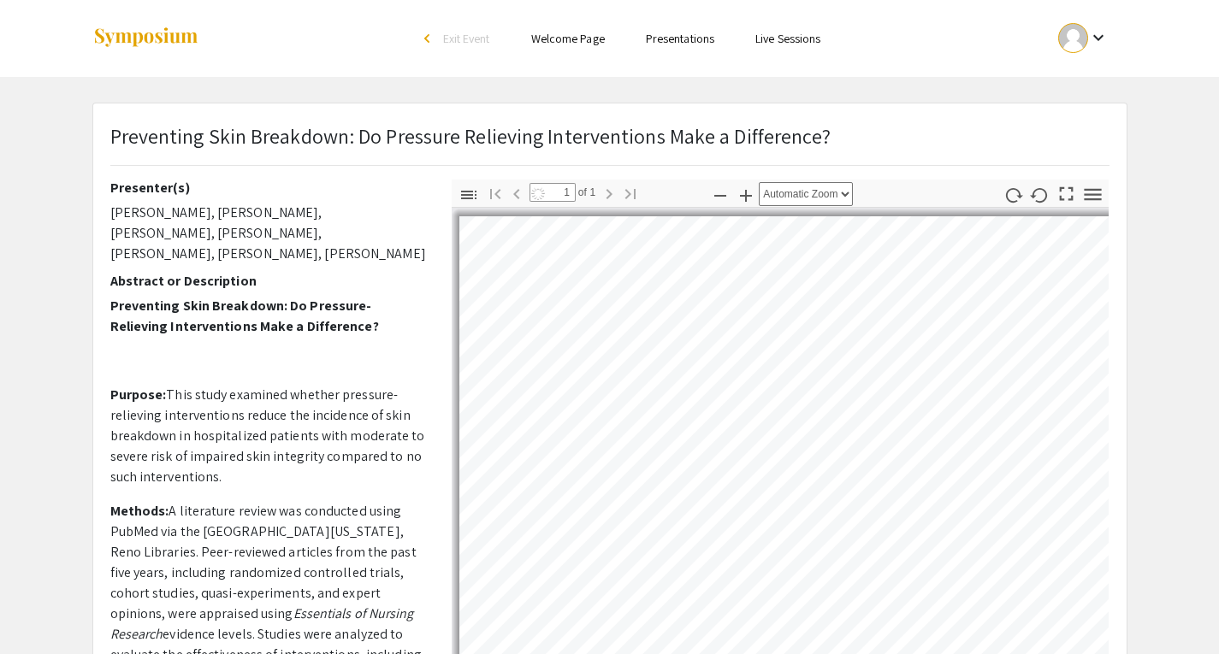
select select "auto"
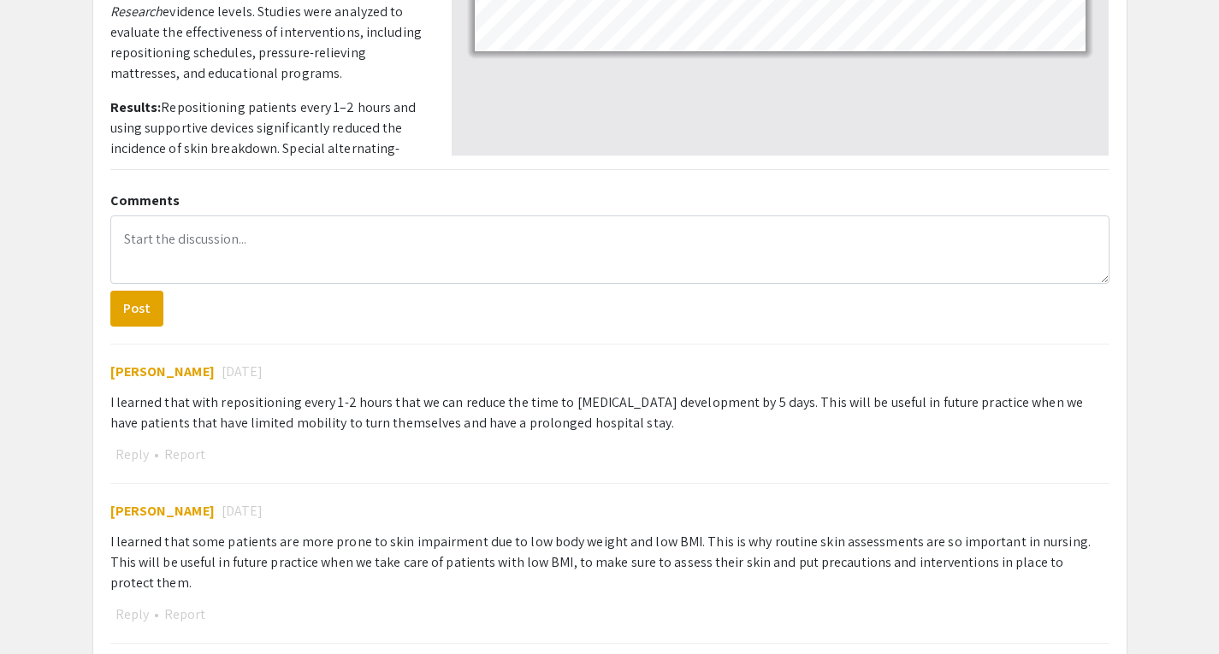
scroll to position [625, 0]
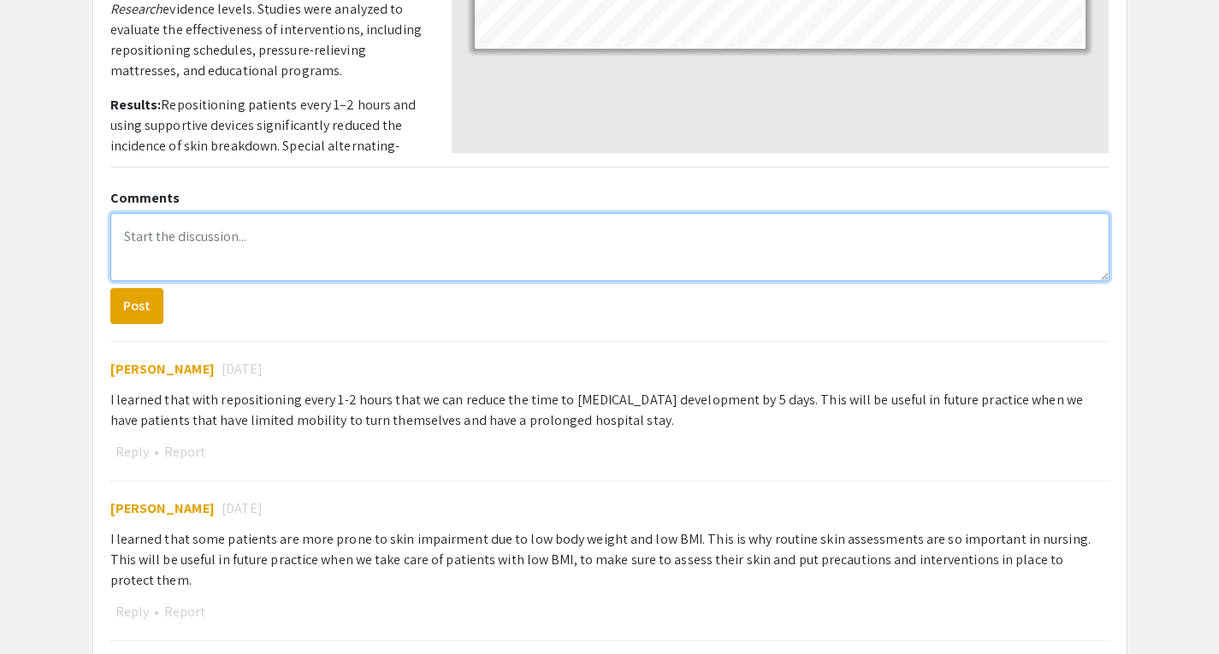
click at [297, 239] on textarea at bounding box center [609, 247] width 999 height 68
paste textarea "Pressure-relieving interventions, such as repositioning, support surfaces, and …"
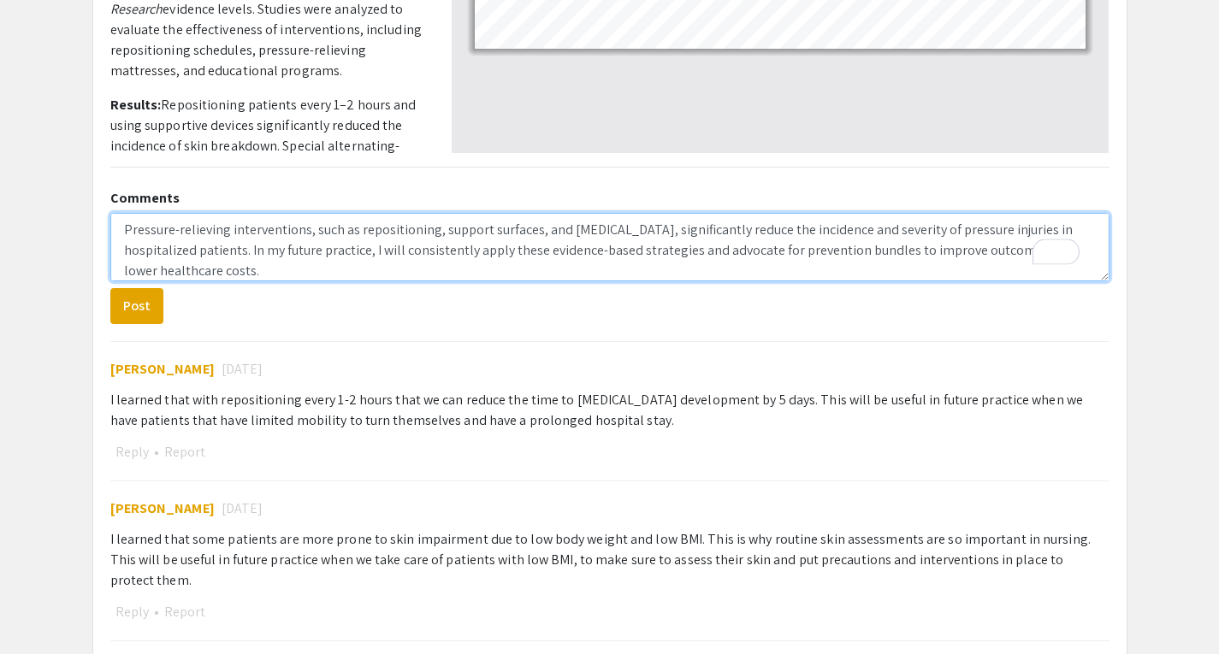
scroll to position [7, 0]
click at [120, 228] on textarea "Pressure-relieving interventions, such as repositioning, support surfaces, and …" at bounding box center [609, 247] width 999 height 68
click at [128, 233] on textarea "Pressure-relieving interventions, such as repositioning, support surfaces, and …" at bounding box center [609, 247] width 999 height 68
click at [399, 230] on textarea "Great job on your poster! I learned that pressure-relieving interventions, such…" at bounding box center [609, 247] width 999 height 68
click at [561, 271] on textarea "Great job on your poster! I learned that pressure relieving interventions, such…" at bounding box center [609, 247] width 999 height 68
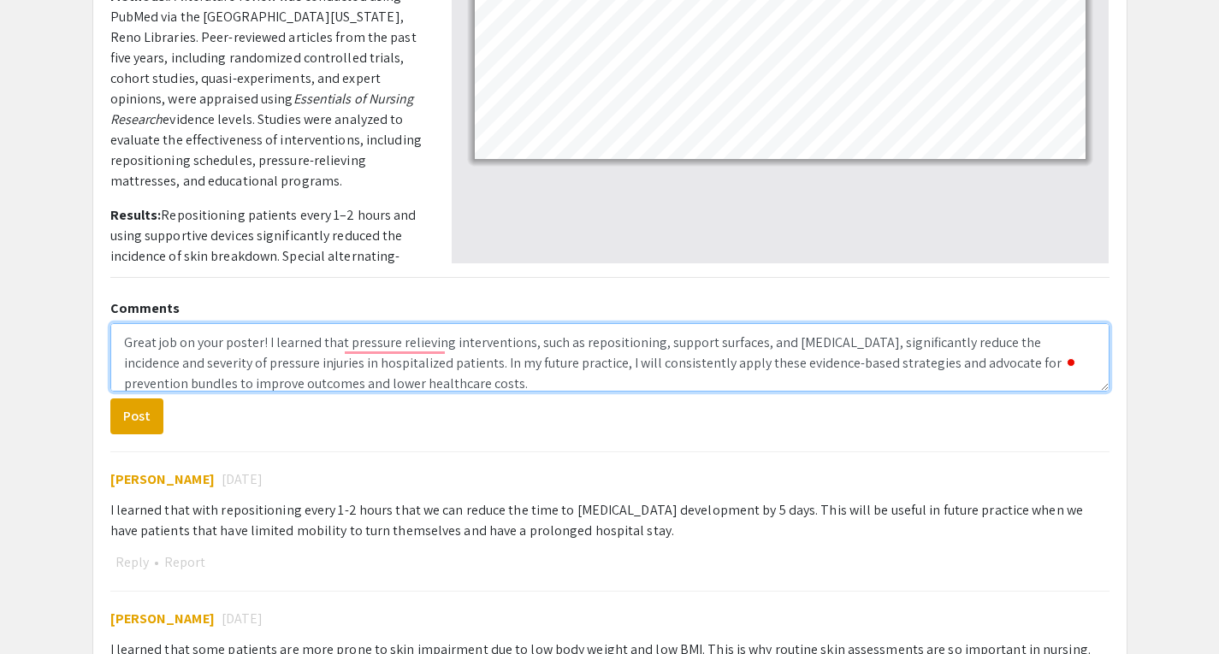
scroll to position [20, 0]
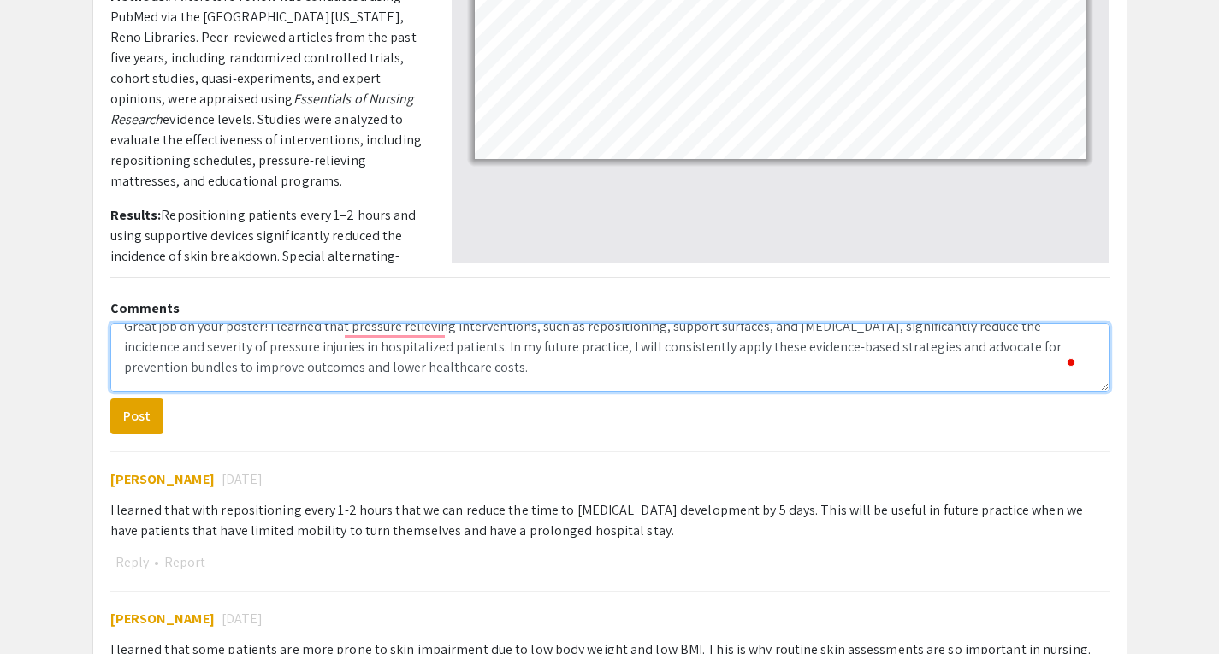
click at [823, 348] on textarea "Great job on your poster! I learned that pressure relieving interventions, such…" at bounding box center [609, 357] width 999 height 68
click at [855, 383] on textarea "Great job on your poster! I learned that pressure relieving interventions, such…" at bounding box center [609, 357] width 999 height 68
click at [792, 374] on textarea "Great job on your poster! I learned that pressure relieving interventions, such…" at bounding box center [609, 357] width 999 height 68
drag, startPoint x: 362, startPoint y: 369, endPoint x: 794, endPoint y: 349, distance: 432.5
click at [794, 349] on textarea "Great job on your poster! I learned that pressure relieving interventions, such…" at bounding box center [609, 357] width 999 height 68
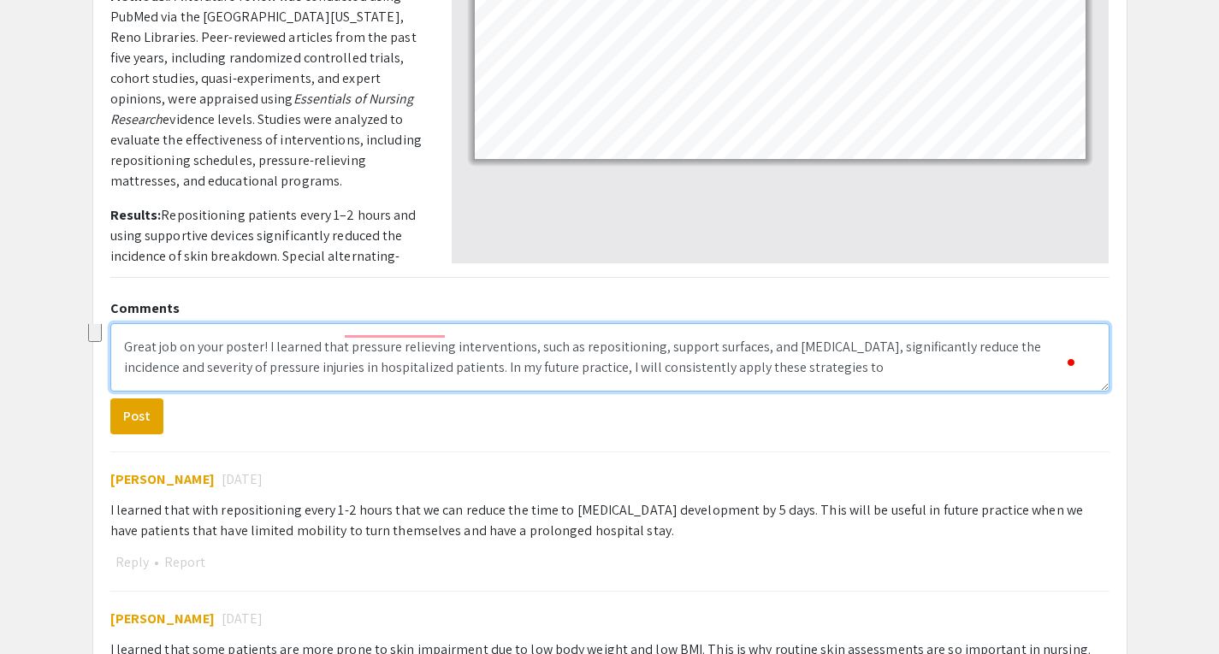
scroll to position [0, 0]
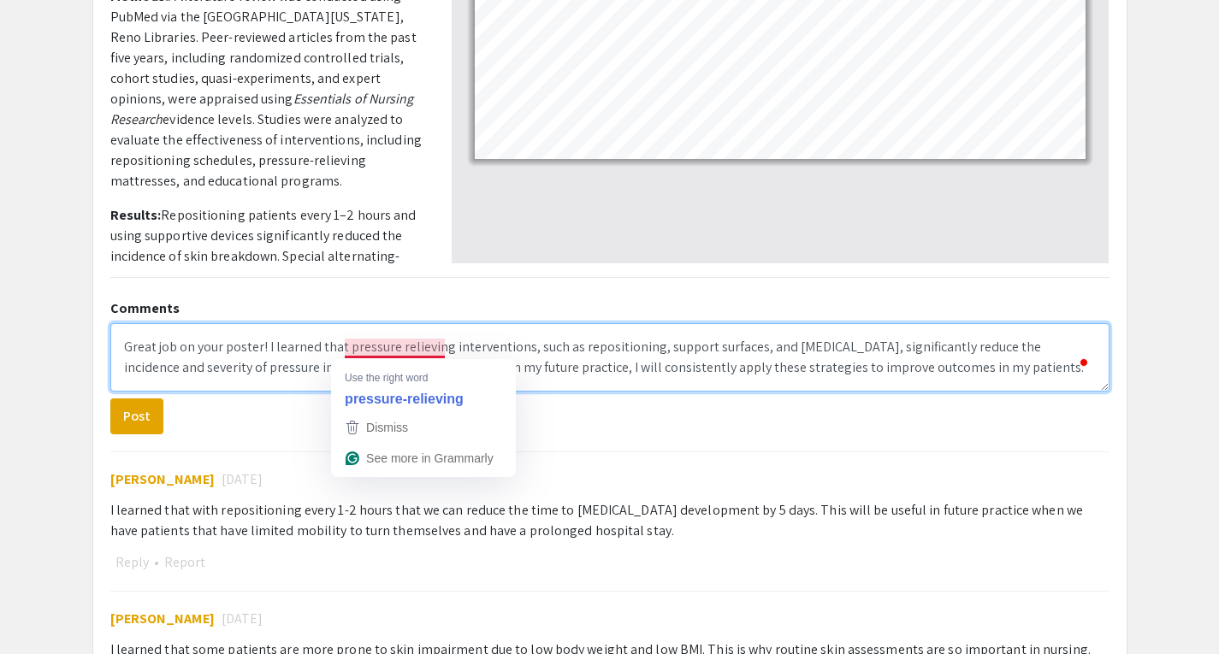
click at [386, 349] on textarea "Great job on your poster! I learned that pressure relieving interventions, such…" at bounding box center [609, 357] width 999 height 68
click at [400, 427] on span "Dismiss" at bounding box center [387, 428] width 42 height 14
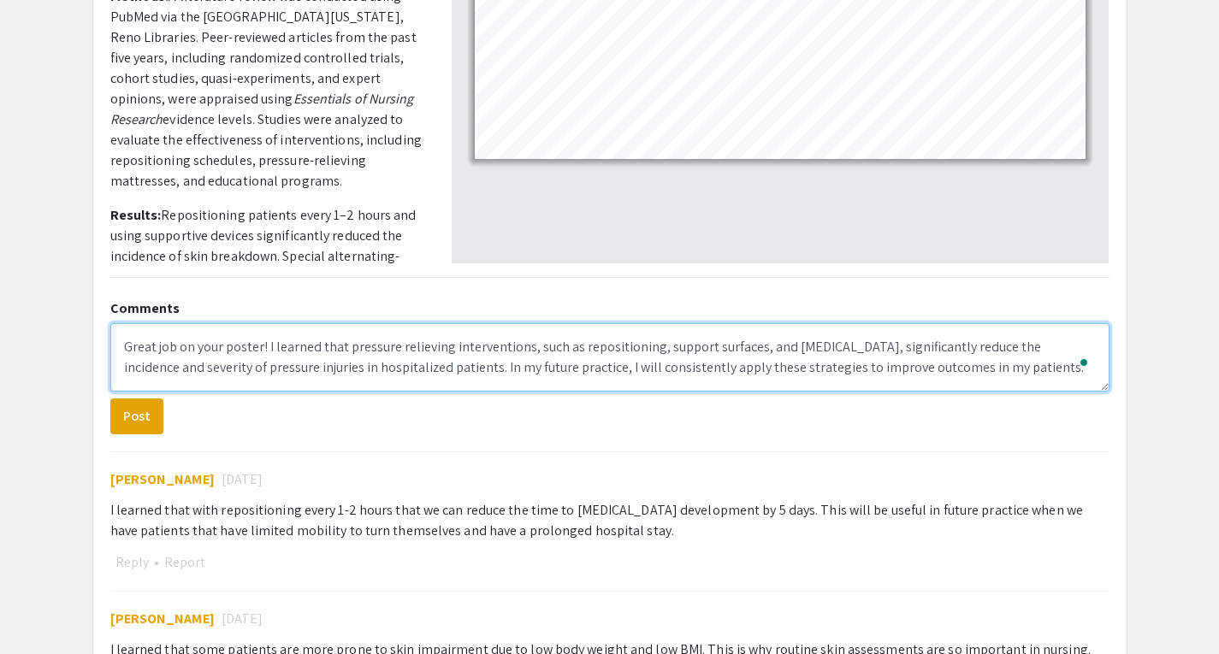
click at [444, 351] on textarea "Great job on your poster! I learned that pressure relieving interventions, such…" at bounding box center [609, 357] width 999 height 68
click at [395, 348] on textarea "Great job on your poster! I learned that pressure relieving interventions, such…" at bounding box center [609, 357] width 999 height 68
click at [1019, 377] on textarea "Great job on your poster! I learned that pressure-relieving interventions, such…" at bounding box center [609, 357] width 999 height 68
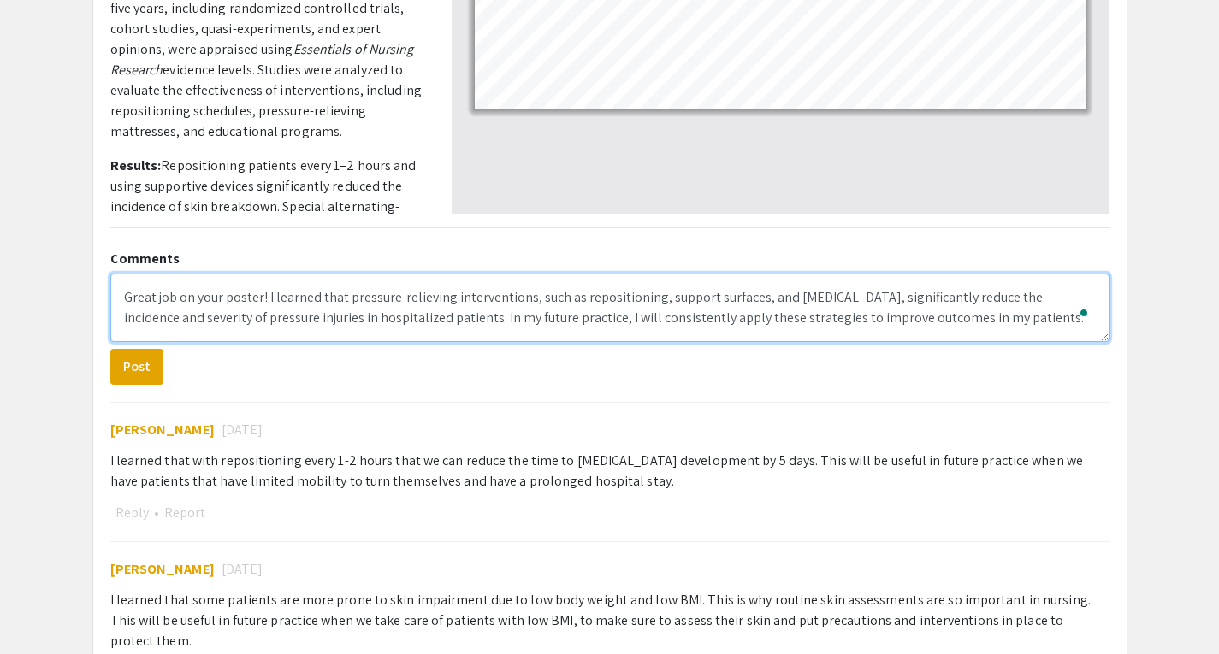
scroll to position [564, 0]
click at [397, 303] on textarea "Great job on your poster! I learned that pressure-relieving interventions, such…" at bounding box center [609, 309] width 999 height 68
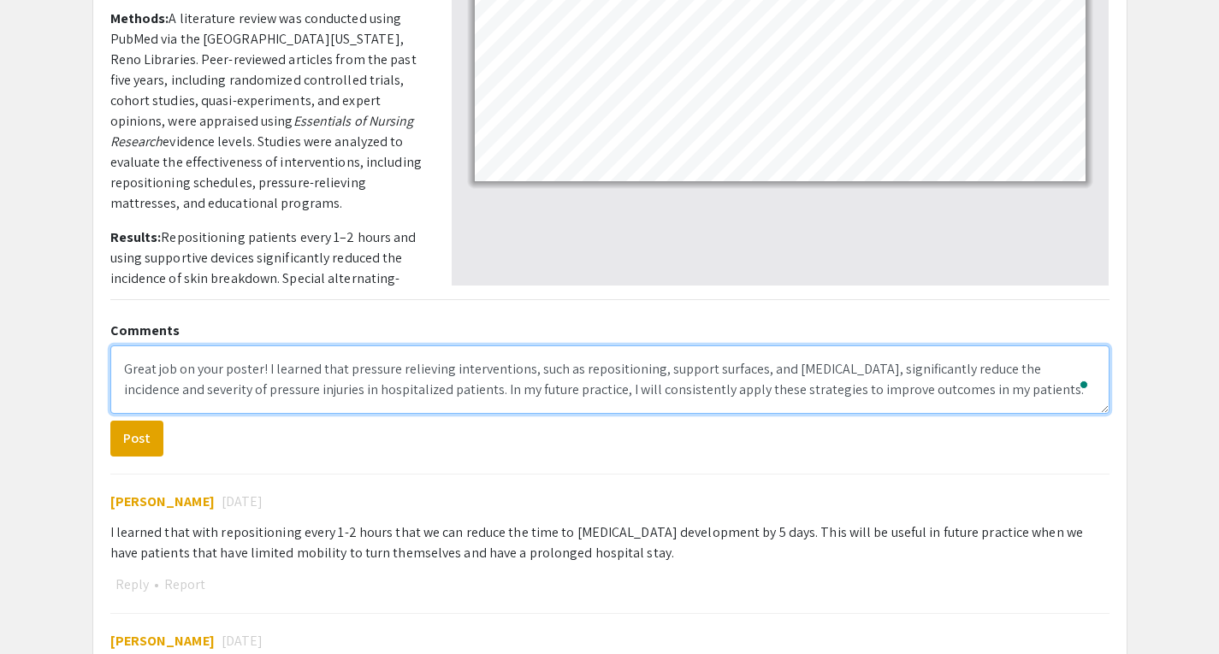
scroll to position [492, 0]
type textarea "Great job on your poster! I learned that pressure relieving interventions, such…"
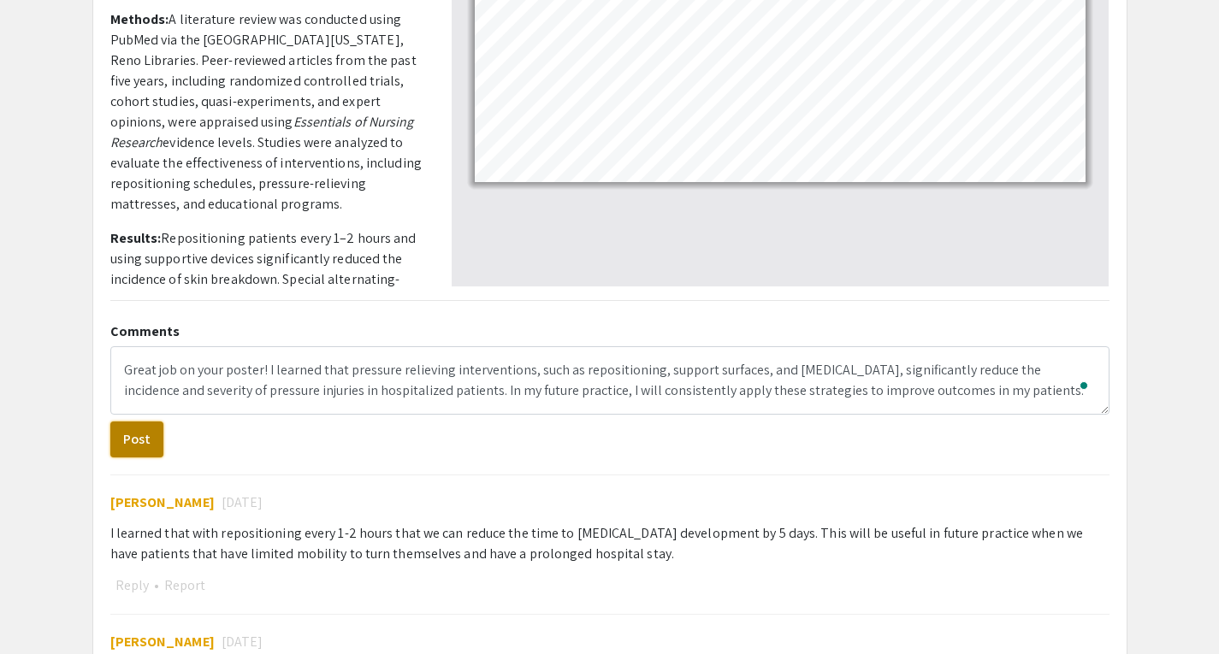
click at [139, 435] on button "Post" at bounding box center [136, 440] width 53 height 36
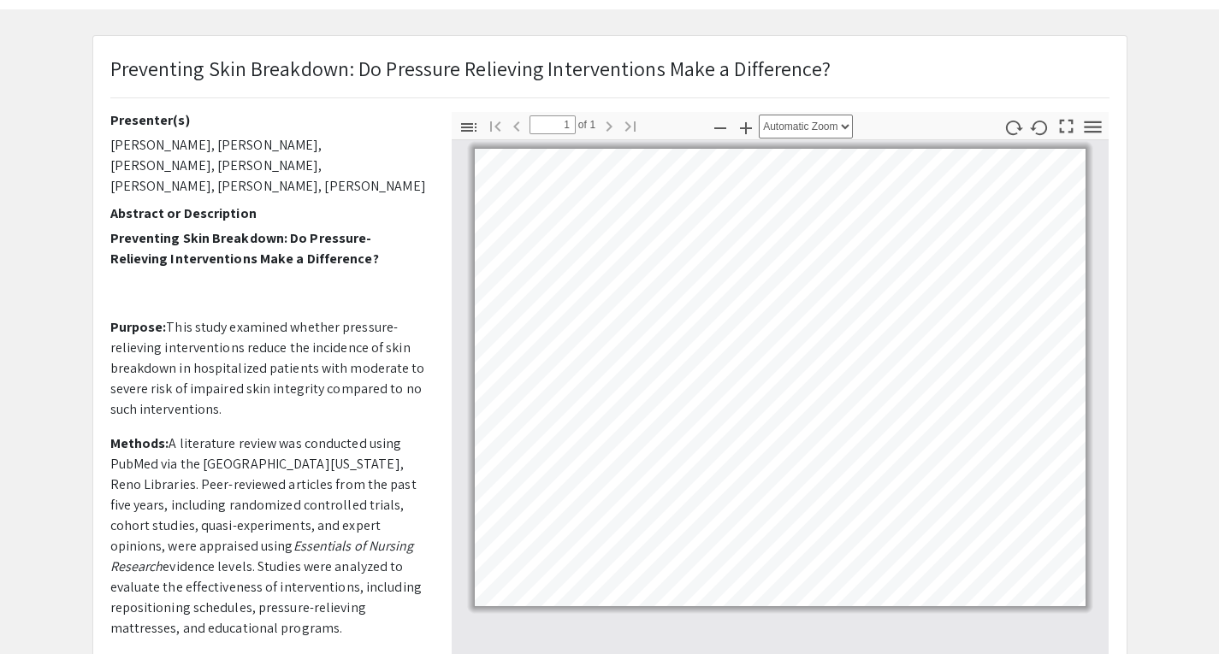
scroll to position [0, 0]
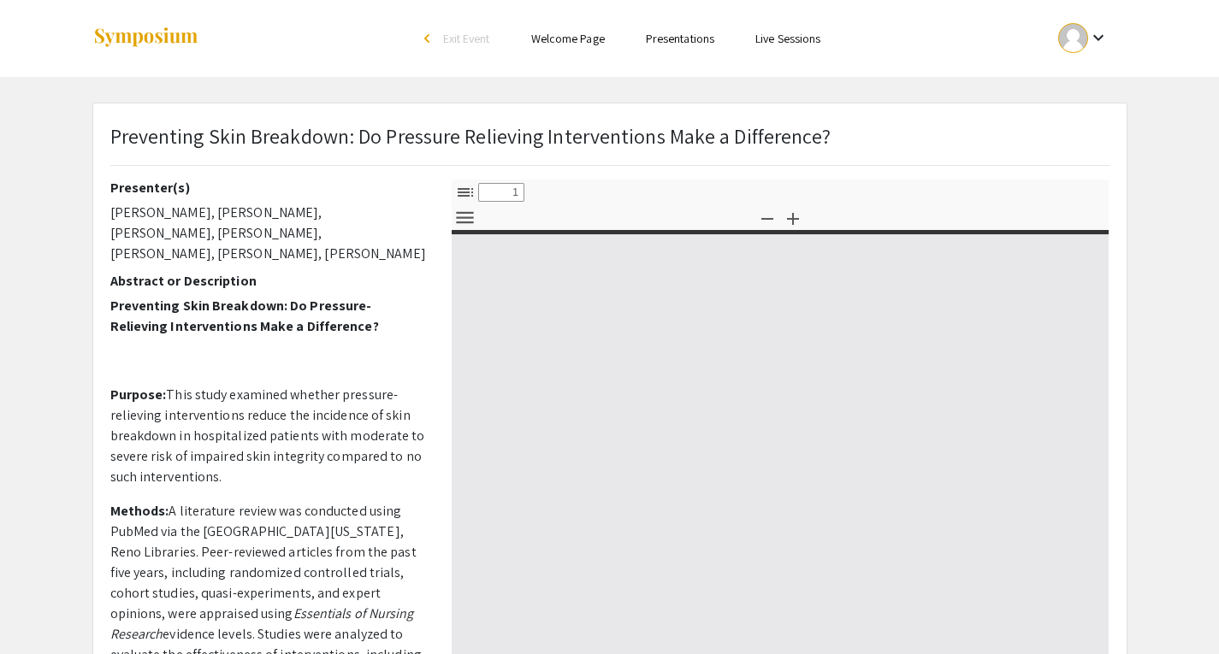
select select "custom"
type input "0"
select select "custom"
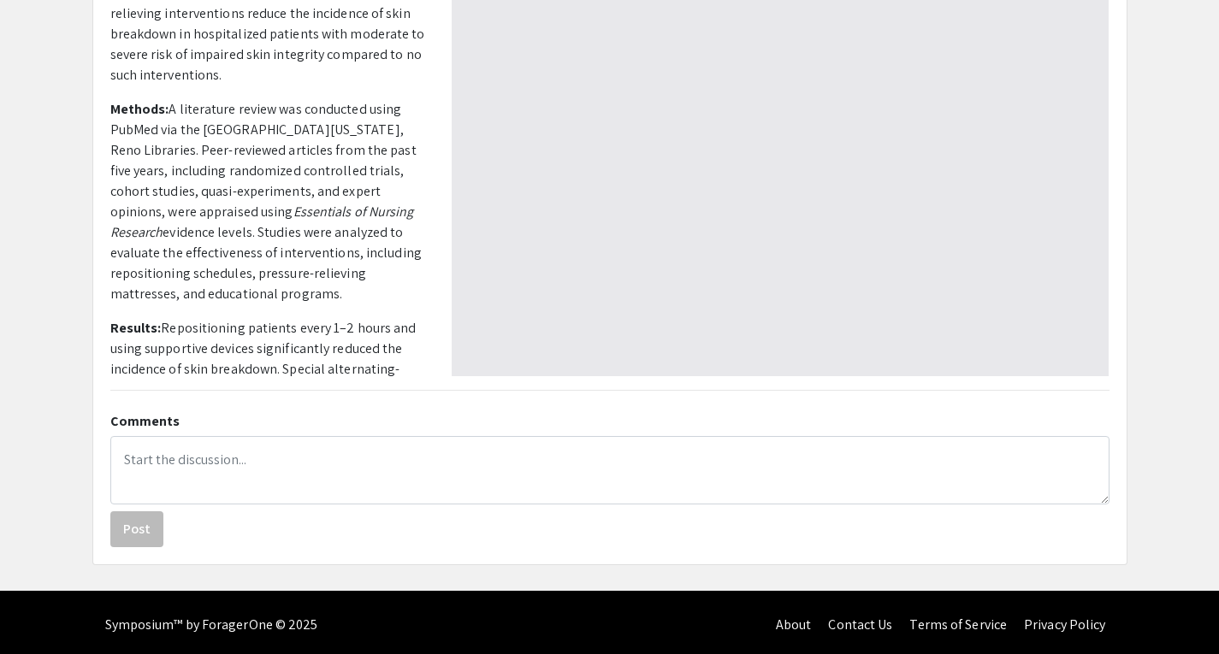
type input "1"
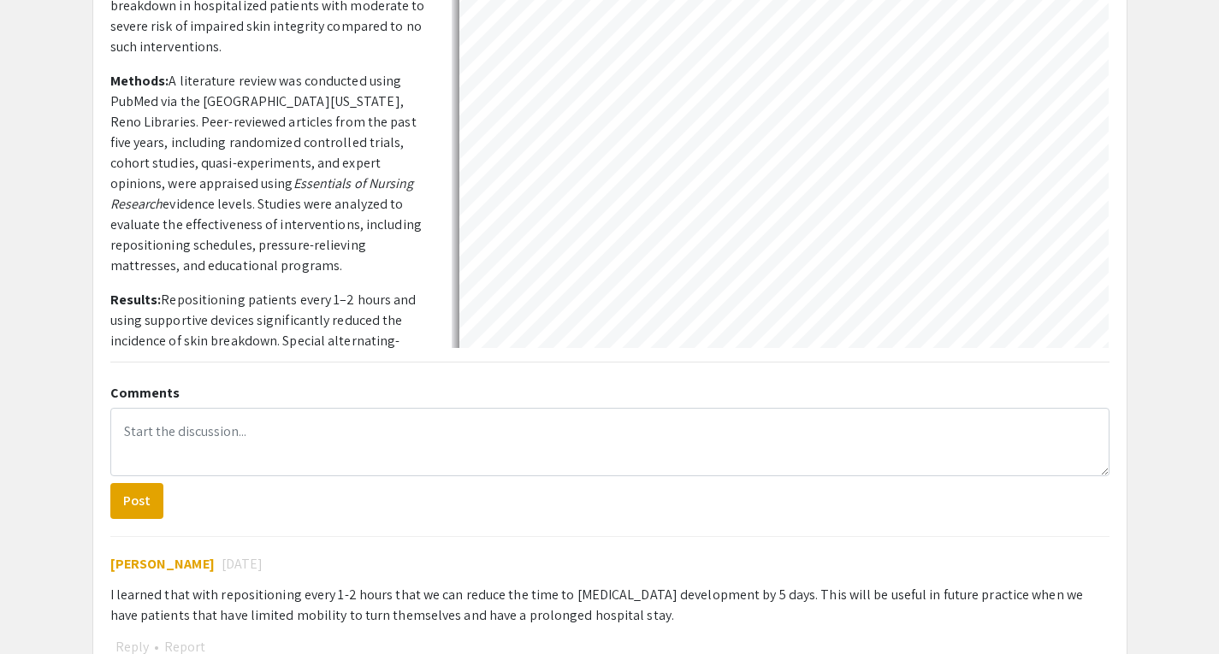
select select "auto"
